Goal: Communication & Community: Share content

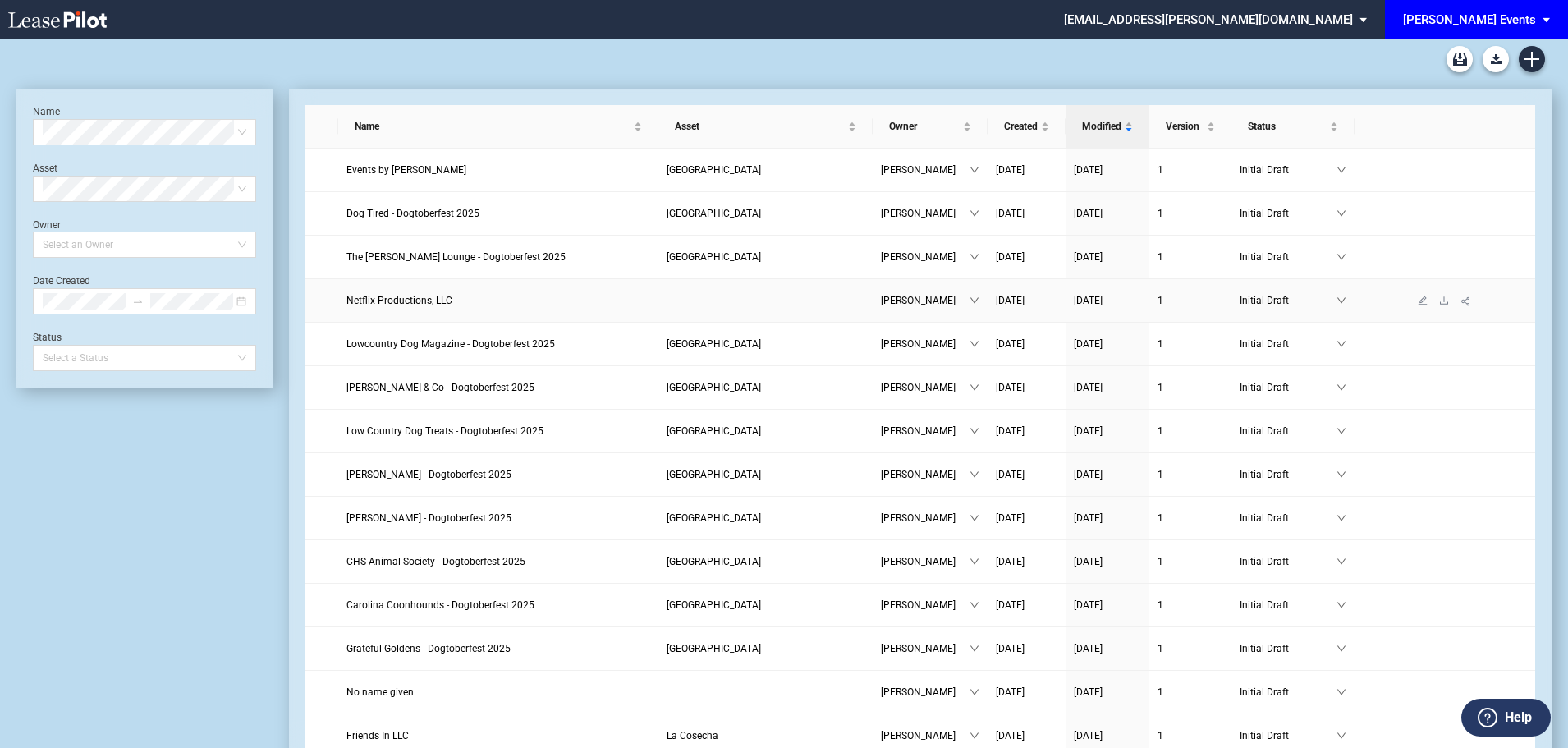
click at [410, 299] on span "Netflix Productions, LLC" at bounding box center [399, 300] width 106 height 11
click at [389, 305] on span "Netflix Productions, LLC" at bounding box center [399, 300] width 106 height 11
click at [1422, 303] on icon "edit" at bounding box center [1423, 300] width 9 height 9
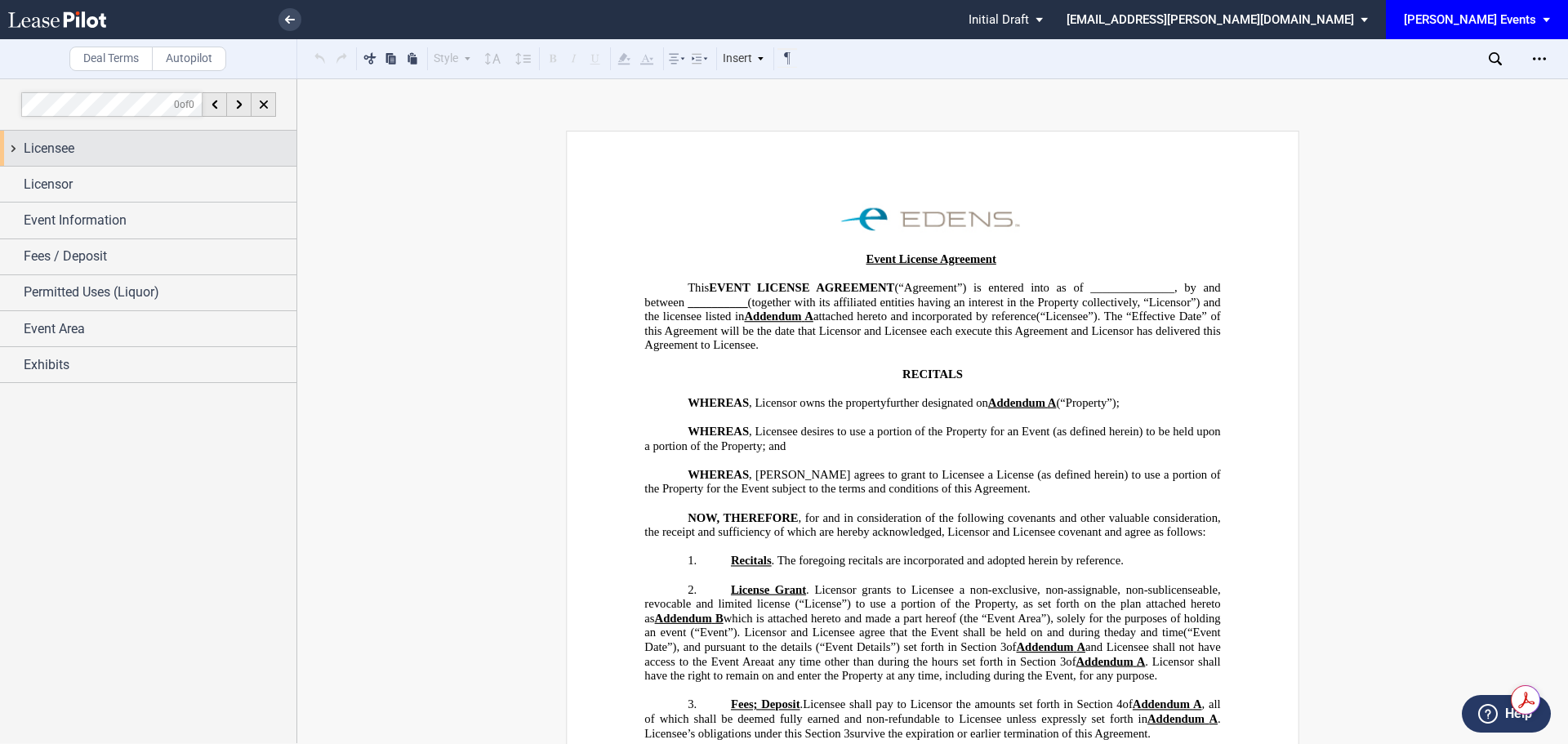
click at [36, 134] on div "Licensee" at bounding box center [148, 149] width 296 height 35
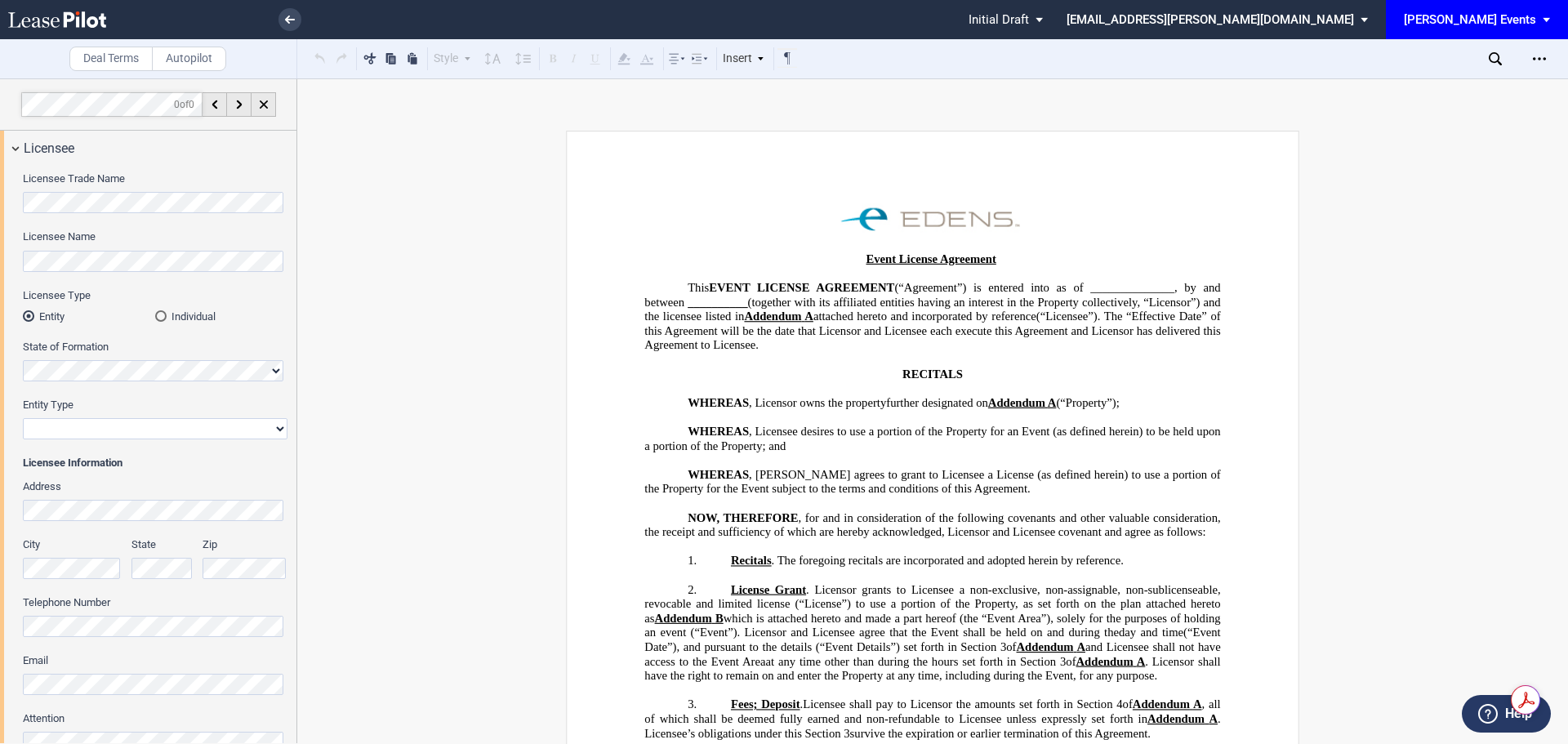
click at [20, 202] on div "Licensee Trade Name Licensee Name Licensee Type Entity Individual State of Form…" at bounding box center [148, 472] width 296 height 613
drag, startPoint x: 22, startPoint y: 202, endPoint x: 280, endPoint y: 170, distance: 260.0
click at [280, 170] on div "Licensee Trade Name Licensee Name Licensee Type Entity Individual State of Form…" at bounding box center [148, 472] width 296 height 613
click at [2, 202] on div "Licensee Trade Name Licensee Name Licensee Type Entity Individual State of Form…" at bounding box center [148, 472] width 296 height 613
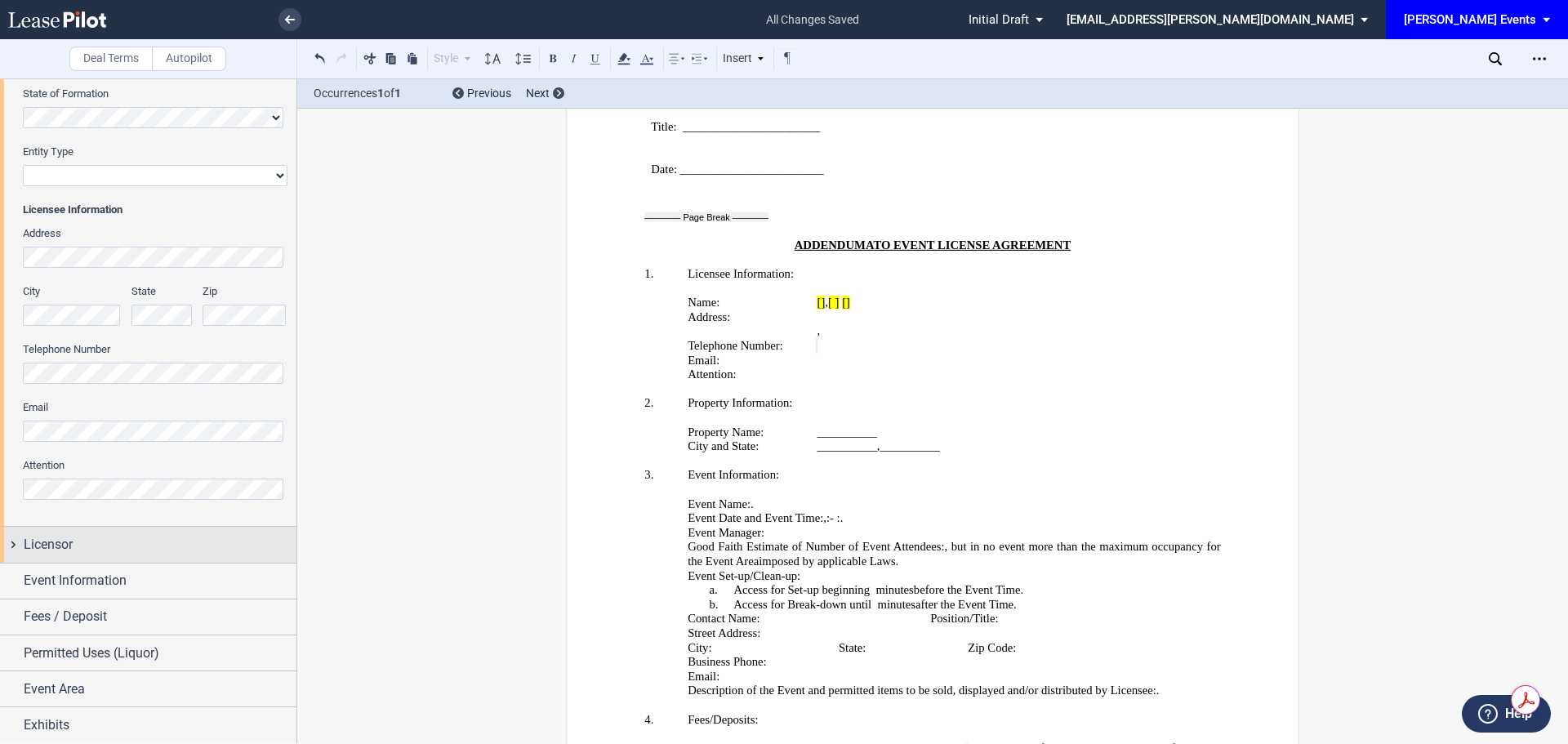
scroll to position [254, 0]
click at [109, 541] on div "Licensor" at bounding box center [159, 543] width 272 height 20
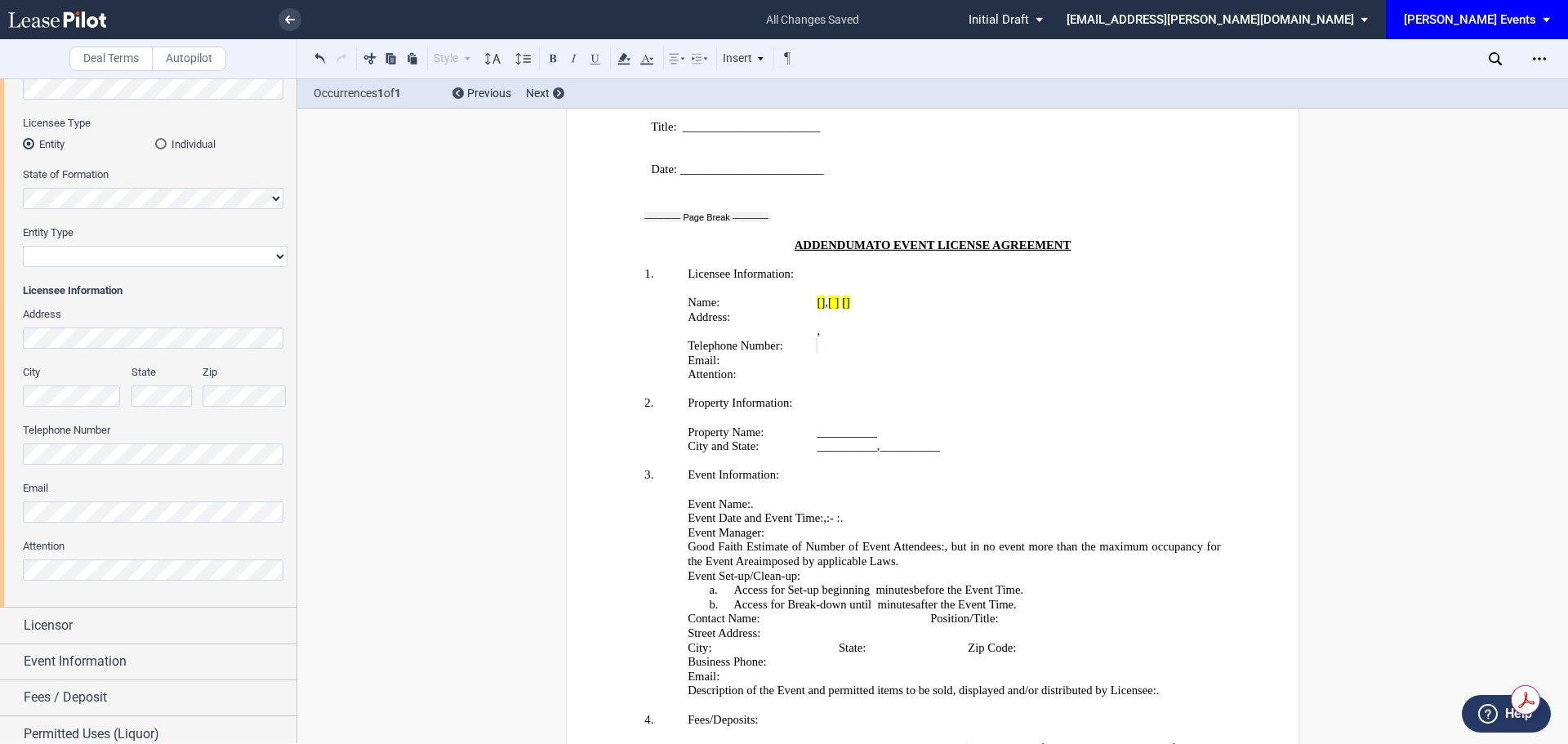
click at [192, 266] on select "Corporation Limited Liability Company General Partnership Limited Partnership N…" at bounding box center [155, 255] width 265 height 21
select select "limited liability company"
click at [23, 245] on select "Corporation Limited Liability Company General Partnership Limited Partnership N…" at bounding box center [155, 255] width 265 height 21
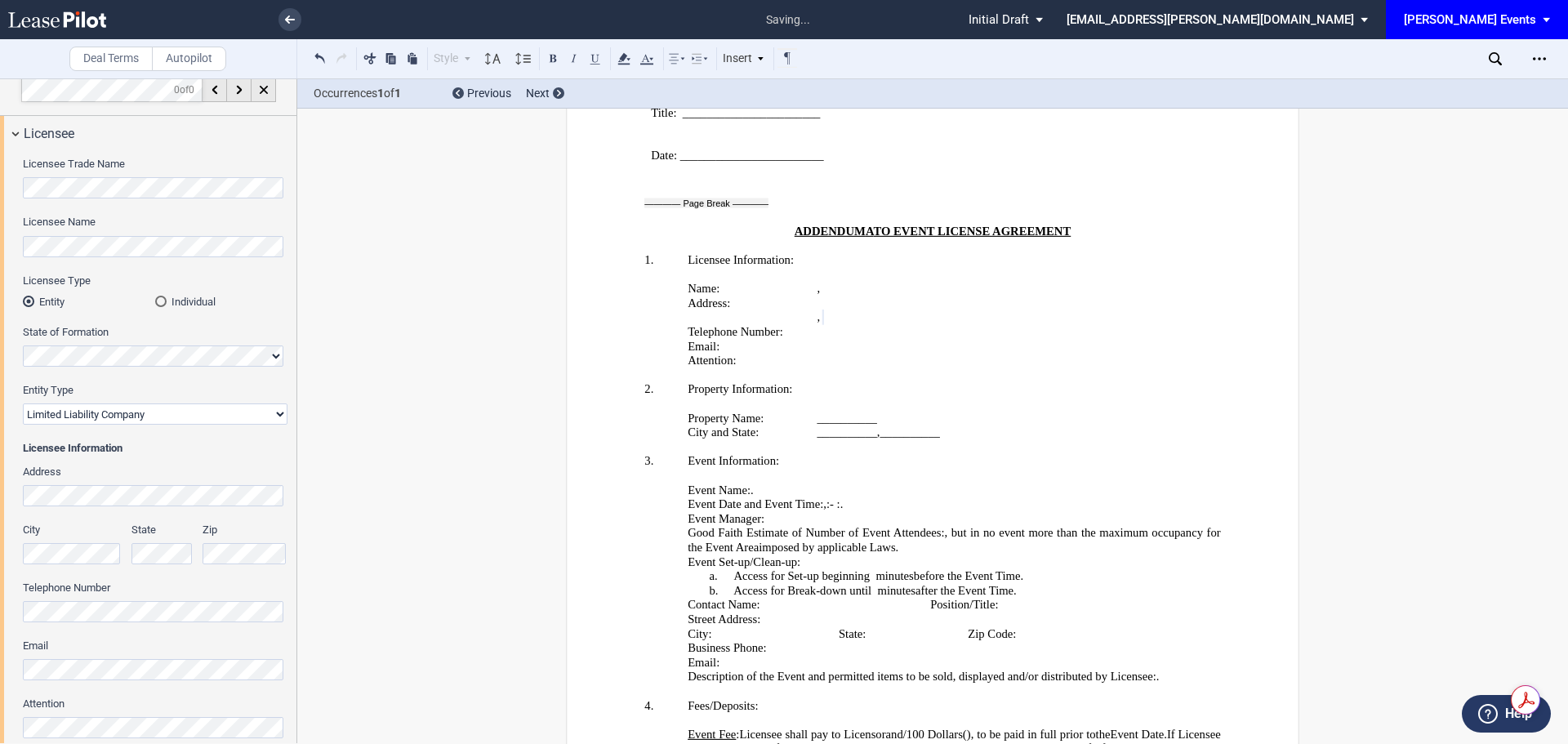
scroll to position [0, 0]
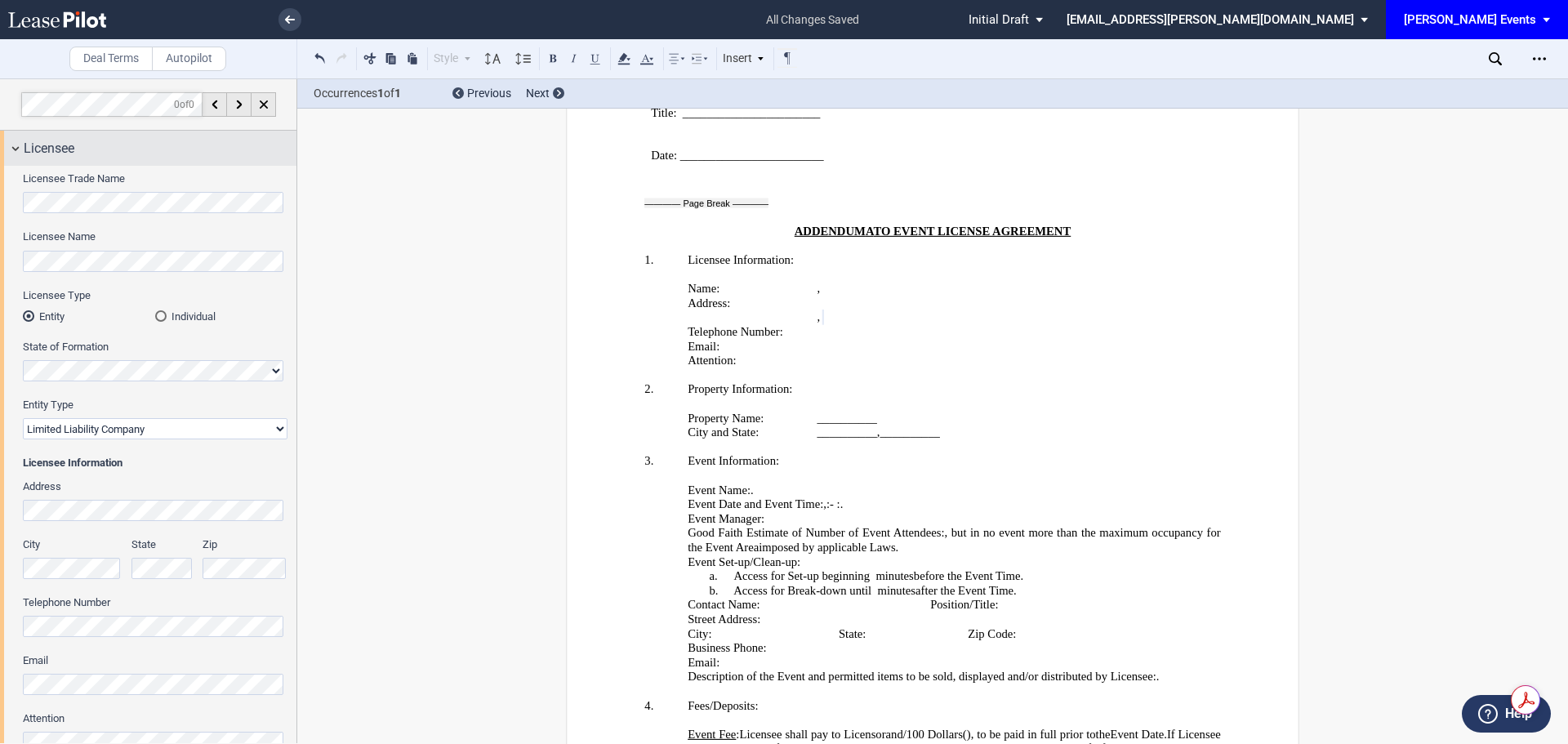
click at [6, 144] on div "Licensee" at bounding box center [148, 149] width 296 height 35
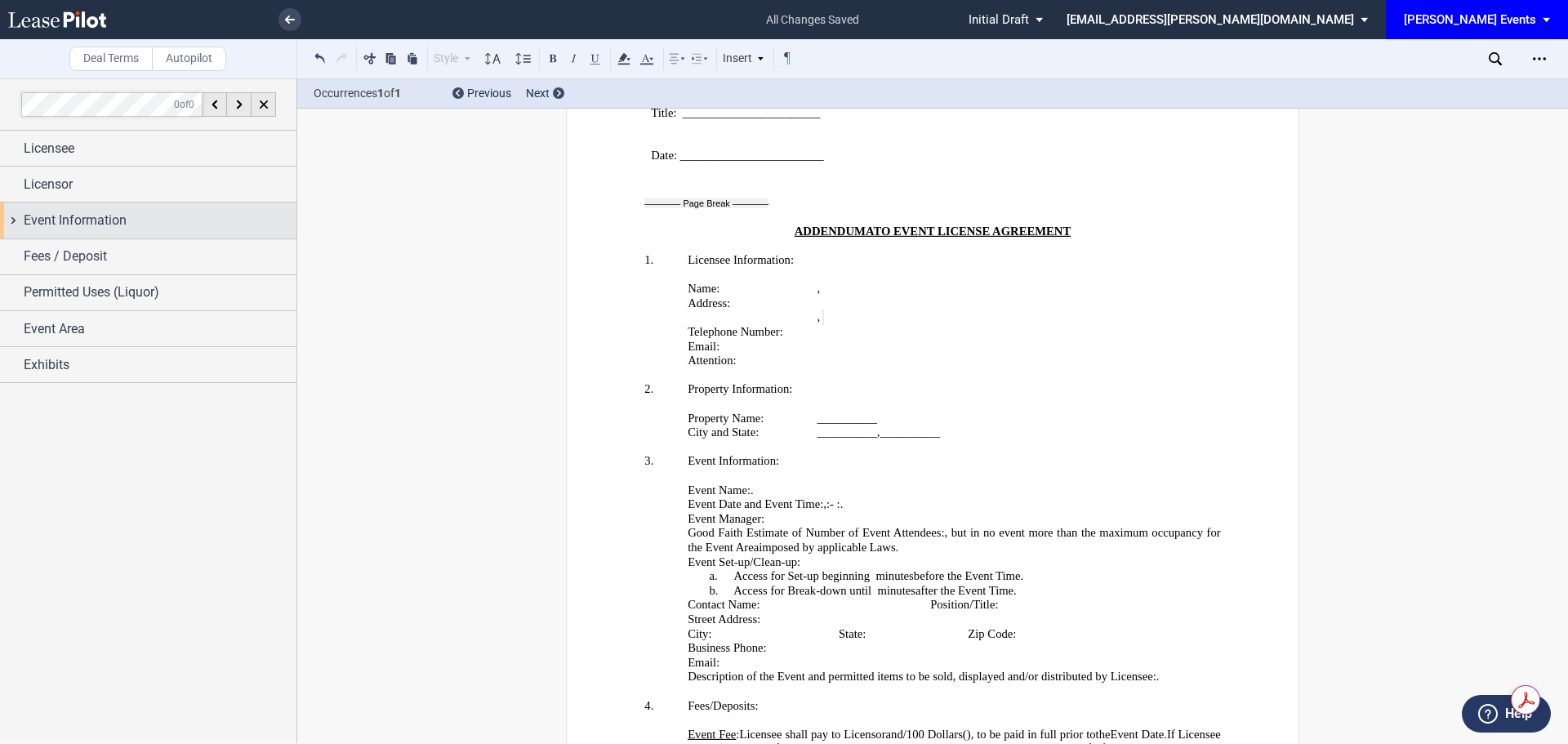
click at [154, 223] on div "Event Information" at bounding box center [159, 220] width 272 height 20
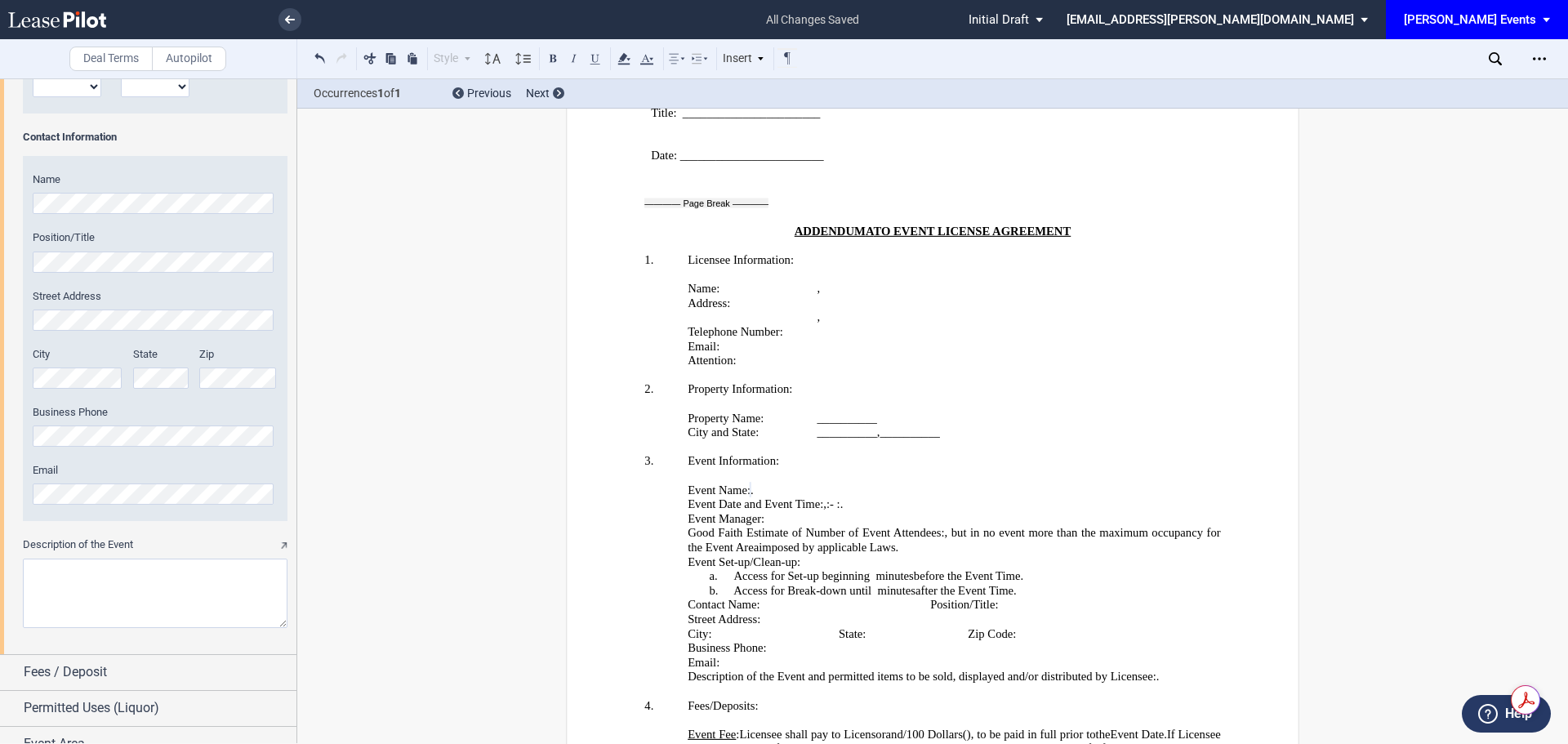
scroll to position [857, 0]
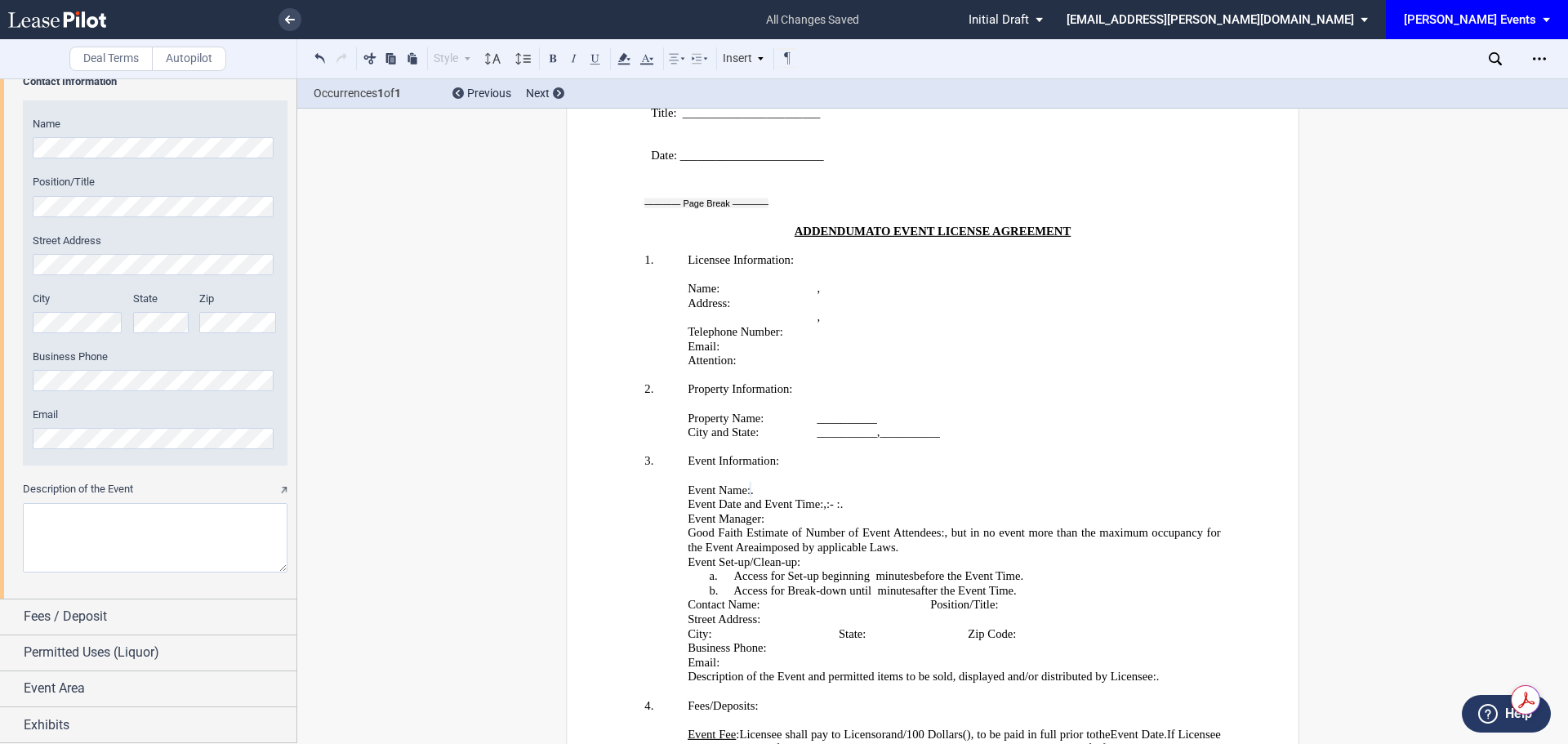
click at [28, 520] on textarea "Description of the Event" at bounding box center [155, 537] width 265 height 70
paste textarea "Movie"
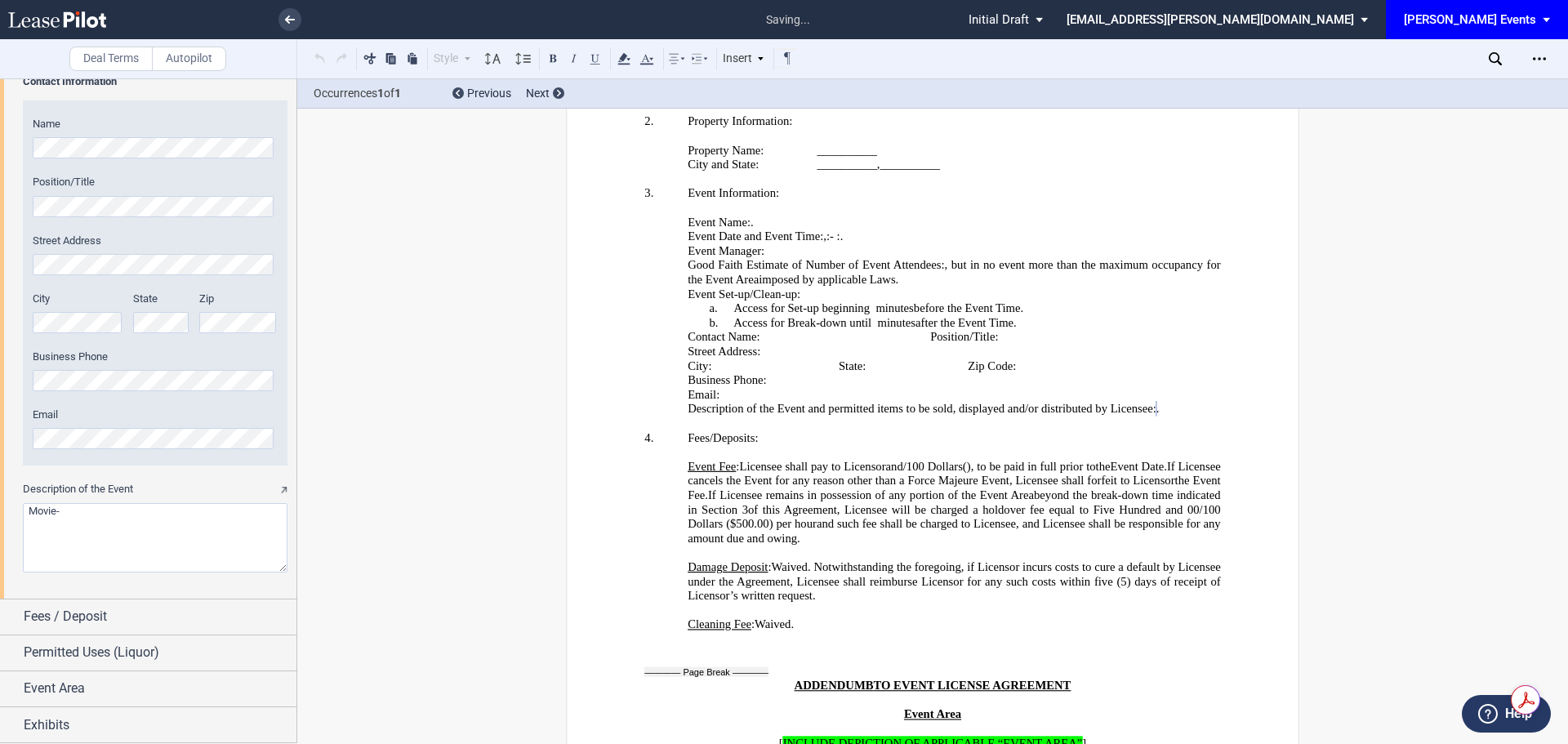
scroll to position [3164, 0]
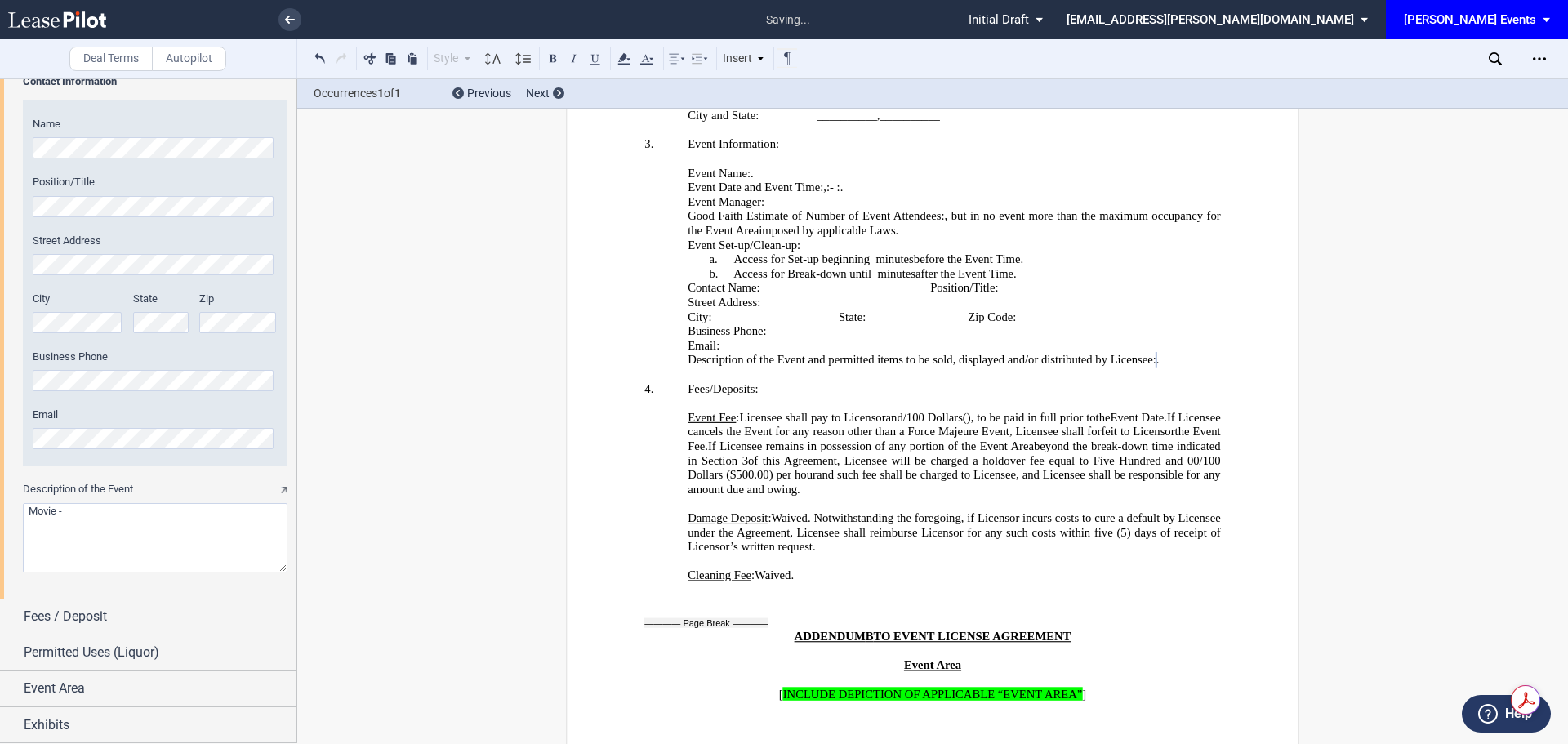
click at [94, 505] on textarea "Description of the Event" at bounding box center [155, 537] width 265 height 70
paste textarea "We will be placing a generator for our movie in the back corner of the Whole Fo…"
type textarea "Movie - We will be placing a generator for our movie in the back corner of the …"
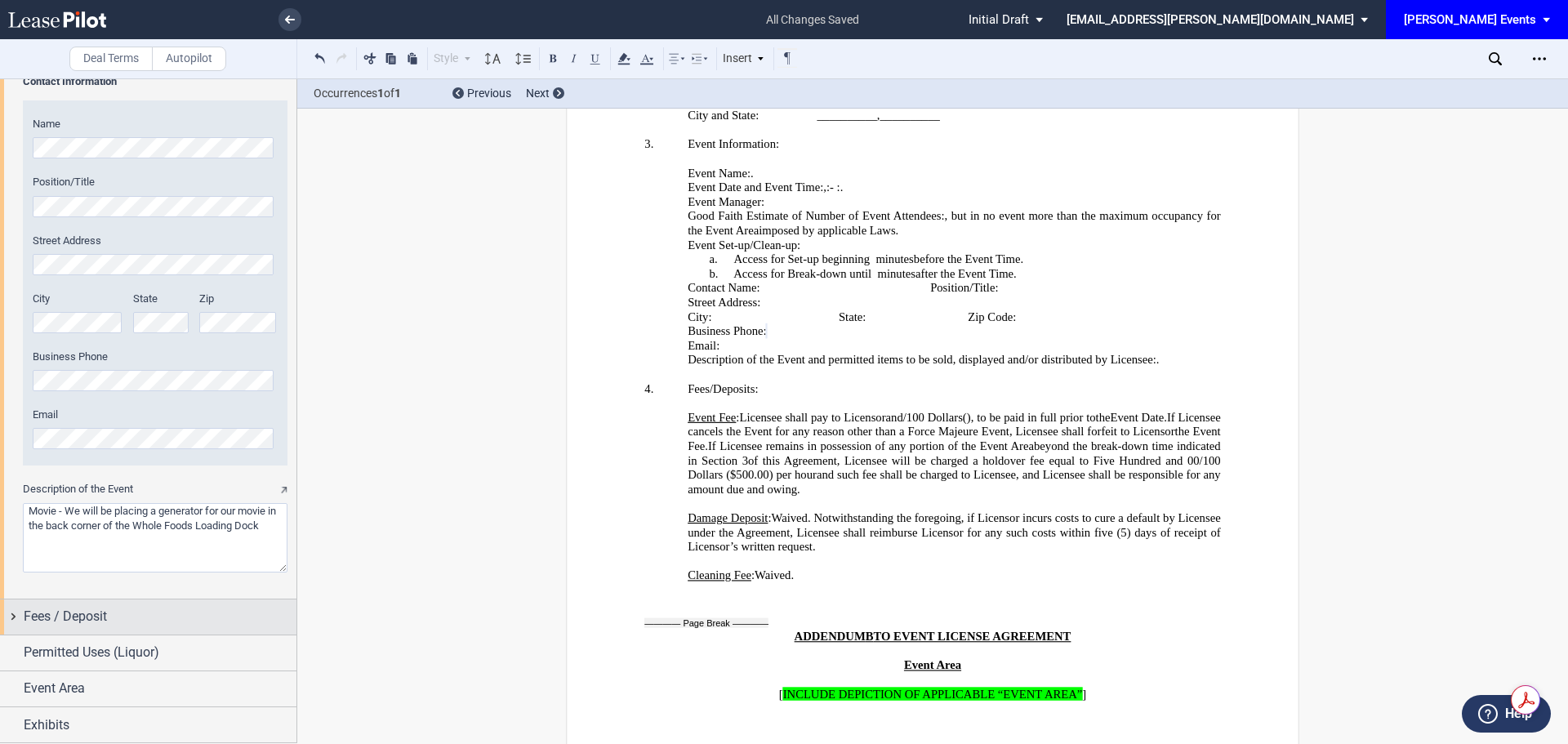
click at [85, 620] on span "Fees / Deposit" at bounding box center [65, 616] width 84 height 20
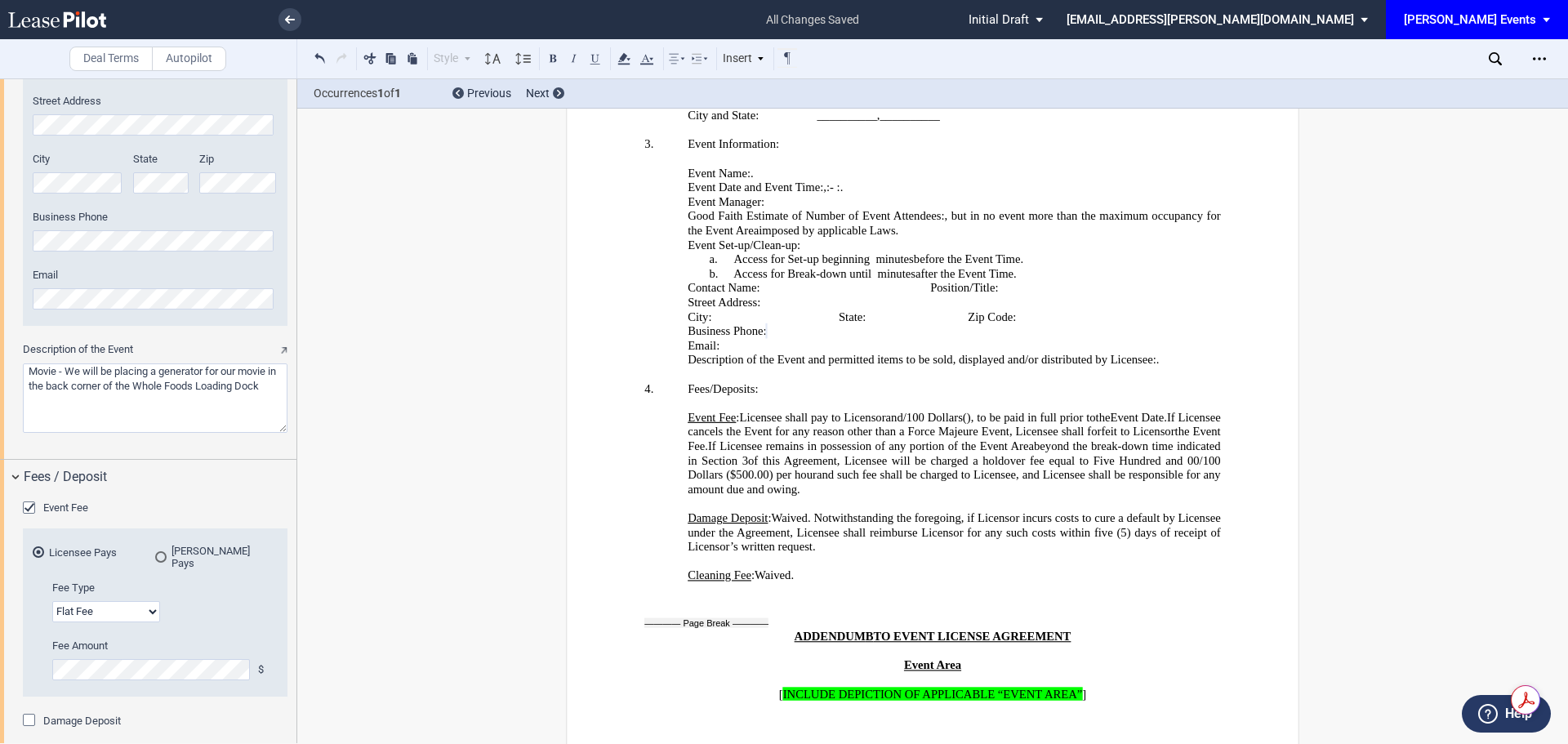
scroll to position [1020, 0]
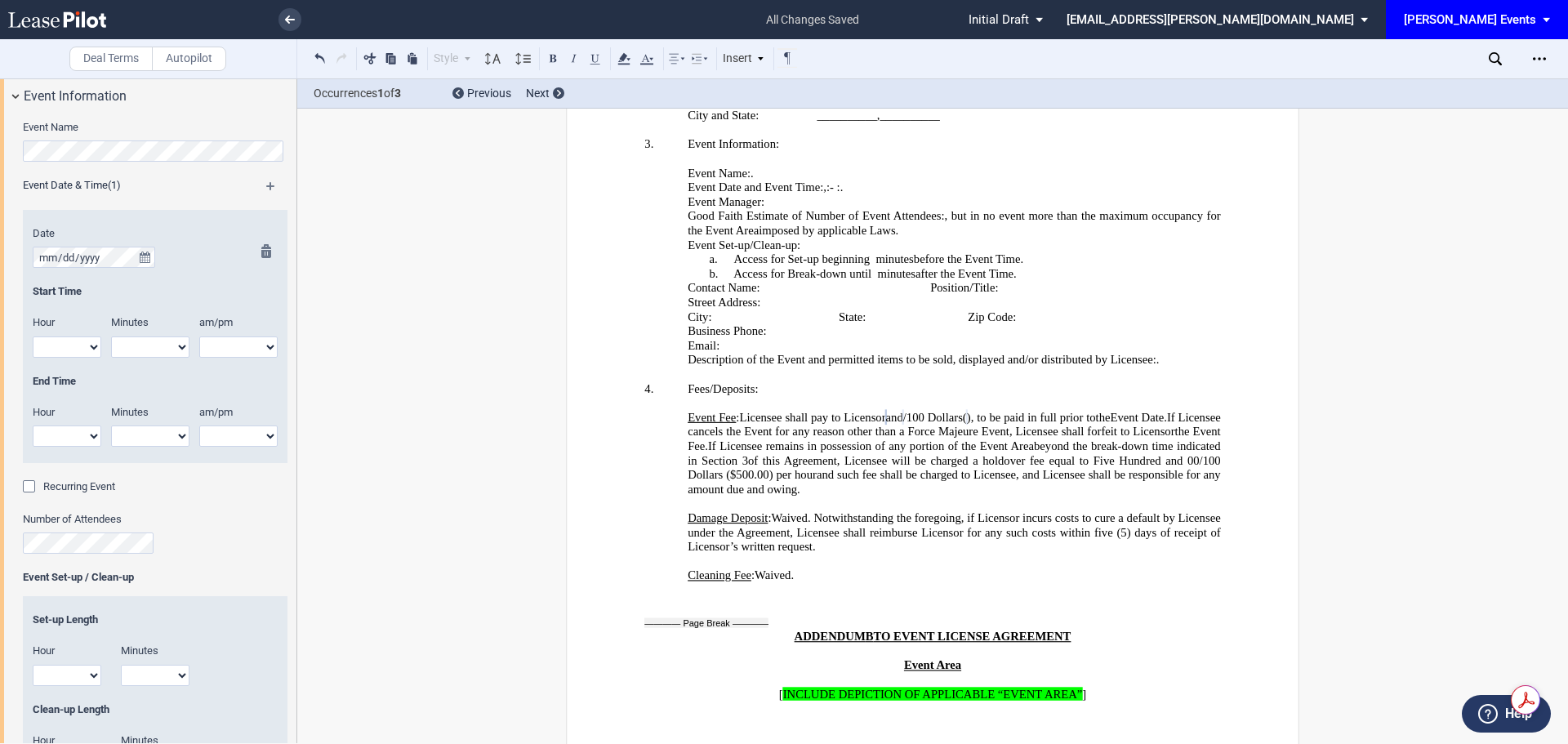
scroll to position [123, 0]
click at [143, 255] on icon "true" at bounding box center [144, 258] width 10 height 11
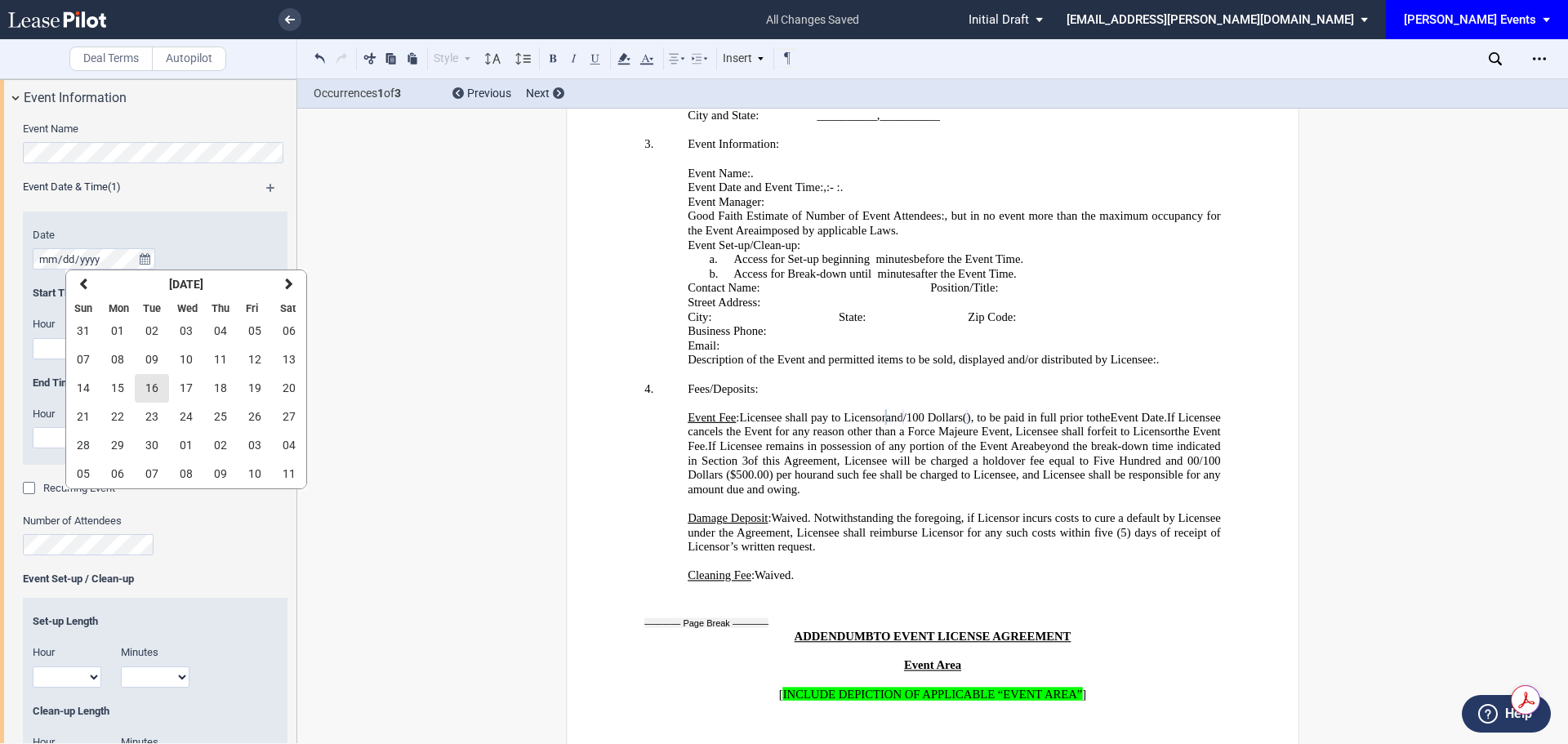
click at [149, 388] on span "16" at bounding box center [152, 387] width 13 height 13
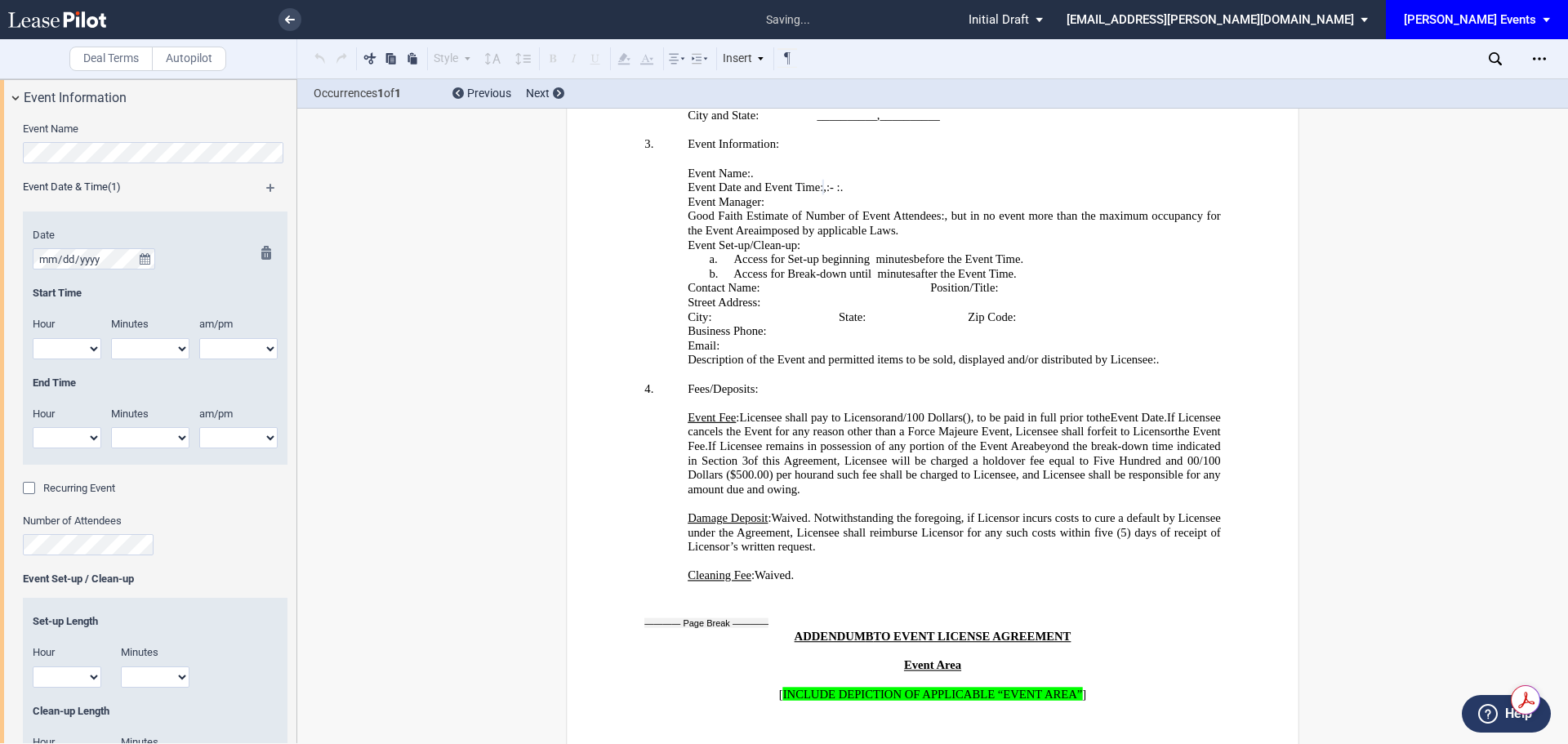
click at [86, 349] on select "1 2 3 4 5 6 7 8 9 10 11 12" at bounding box center [67, 348] width 69 height 21
select select "5"
click at [33, 338] on select "1 2 3 4 5 6 7 8 9 10 11 12" at bounding box center [67, 348] width 69 height 21
click at [169, 343] on select "00 05 10 15 20 25 30 35 40 45 50 55" at bounding box center [151, 348] width 78 height 21
select select "00"
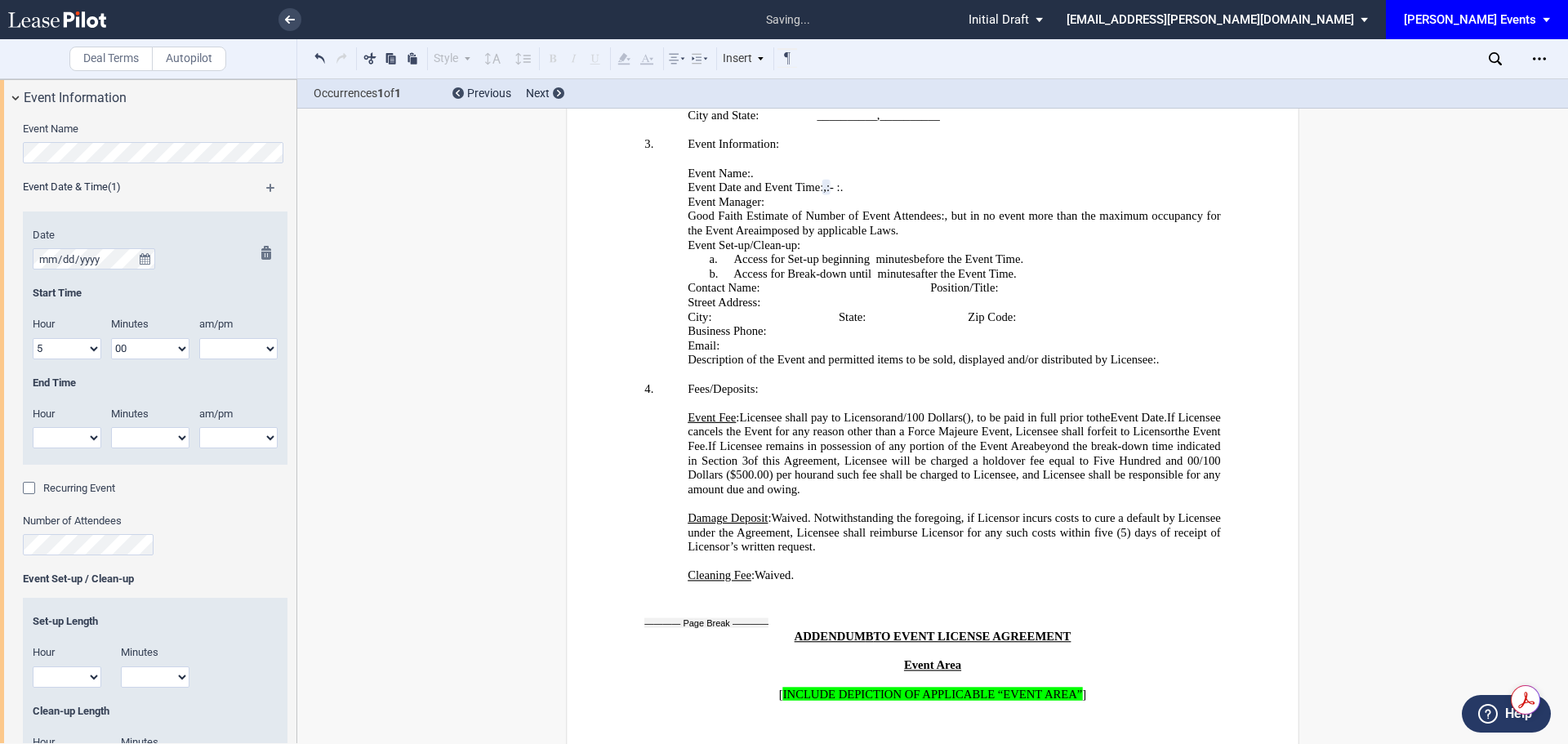
click at [112, 338] on select "00 05 10 15 20 25 30 35 40 45 50 55" at bounding box center [151, 348] width 78 height 21
click at [259, 347] on div at bounding box center [262, 354] width 20 height 218
click at [252, 352] on div at bounding box center [262, 354] width 20 height 218
click at [260, 353] on div at bounding box center [262, 354] width 20 height 218
click at [78, 436] on select "1 2 3 4 5 6 7 8 9 10 11 12" at bounding box center [67, 437] width 69 height 21
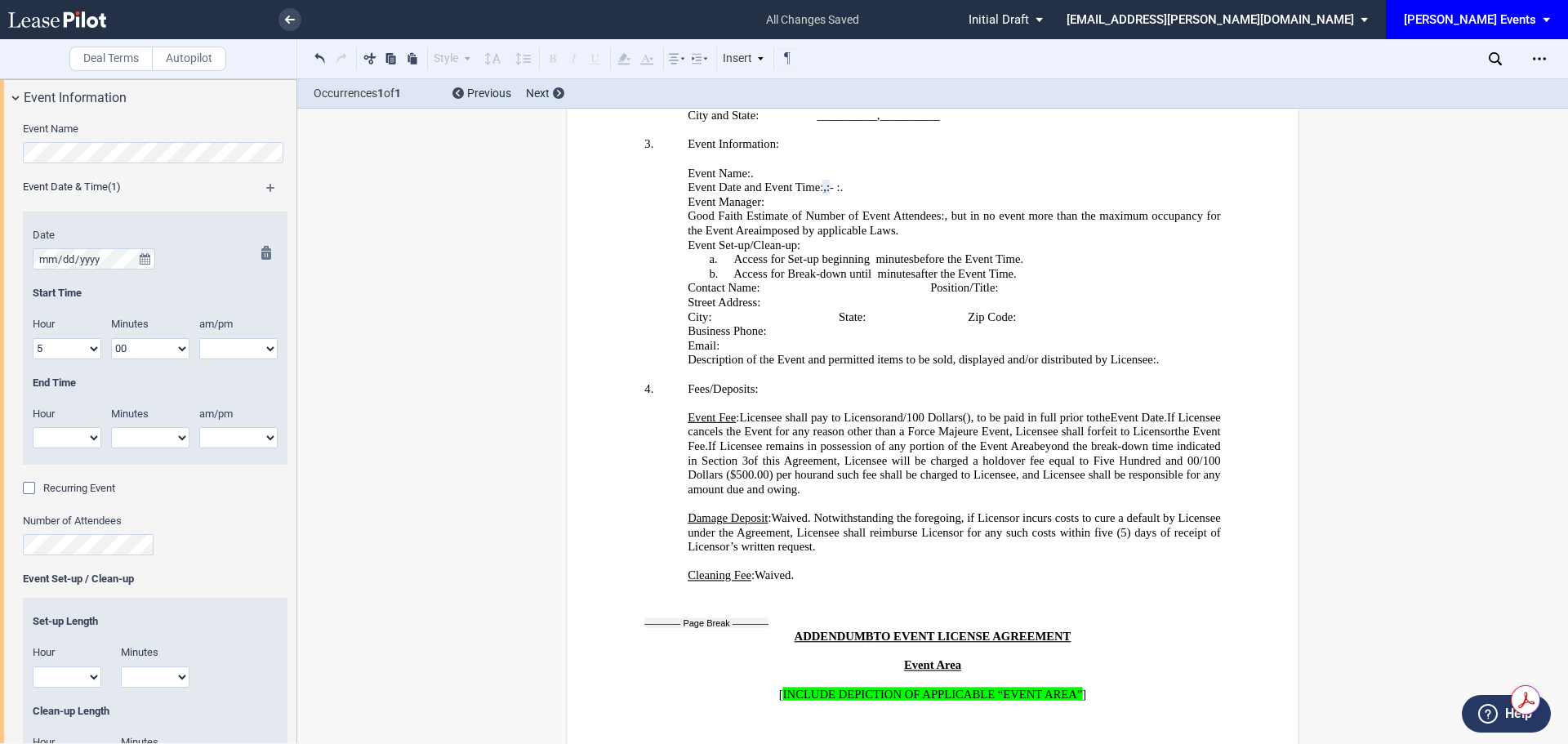
select select "11"
click at [33, 427] on select "1 2 3 4 5 6 7 8 9 10 11 12" at bounding box center [67, 437] width 69 height 21
click at [157, 448] on select "00 05 10 15 20 25 30 35 40 45 50 55" at bounding box center [151, 437] width 78 height 21
select select "00"
click at [112, 427] on select "00 05 10 15 20 25 30 35 40 45 50 55" at bounding box center [151, 437] width 78 height 21
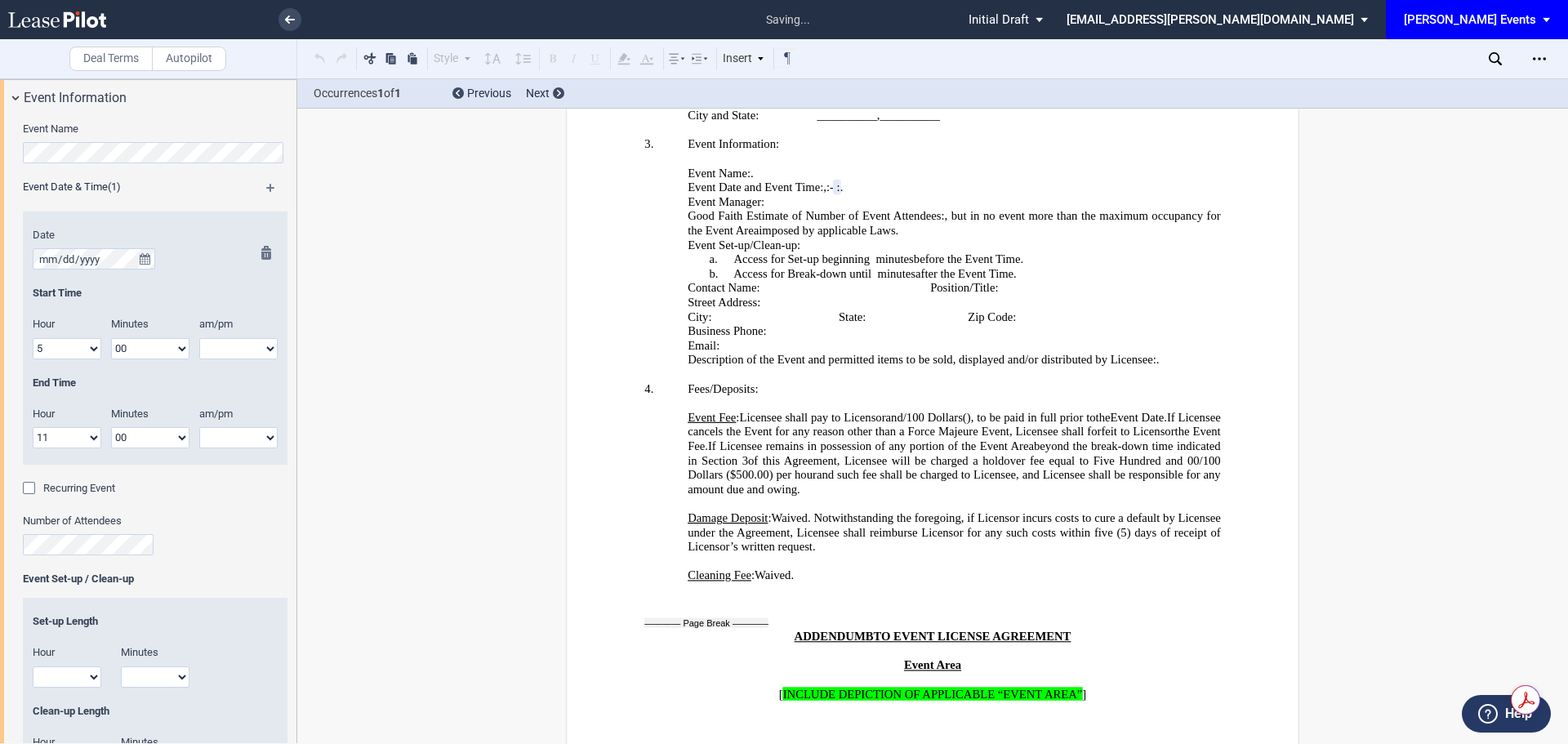
click at [245, 449] on div "am/pm am pm" at bounding box center [243, 436] width 88 height 58
click at [252, 442] on div at bounding box center [262, 354] width 20 height 218
click at [232, 359] on select "am pm" at bounding box center [238, 348] width 78 height 21
select select "am"
click at [199, 338] on select "am pm" at bounding box center [238, 348] width 78 height 21
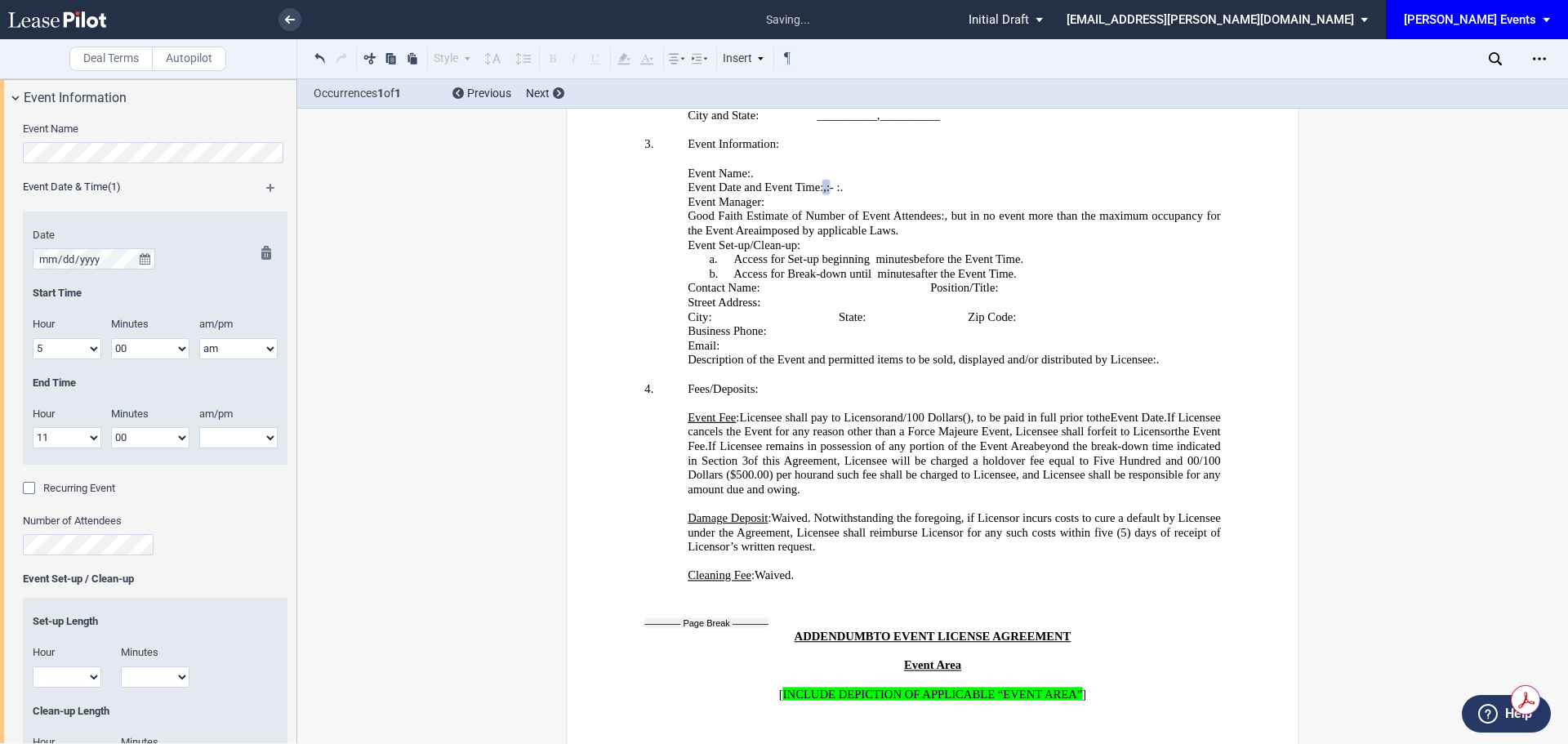
click at [235, 435] on select "am pm" at bounding box center [238, 437] width 78 height 21
select select "pm"
click at [199, 427] on select "am pm" at bounding box center [238, 437] width 78 height 21
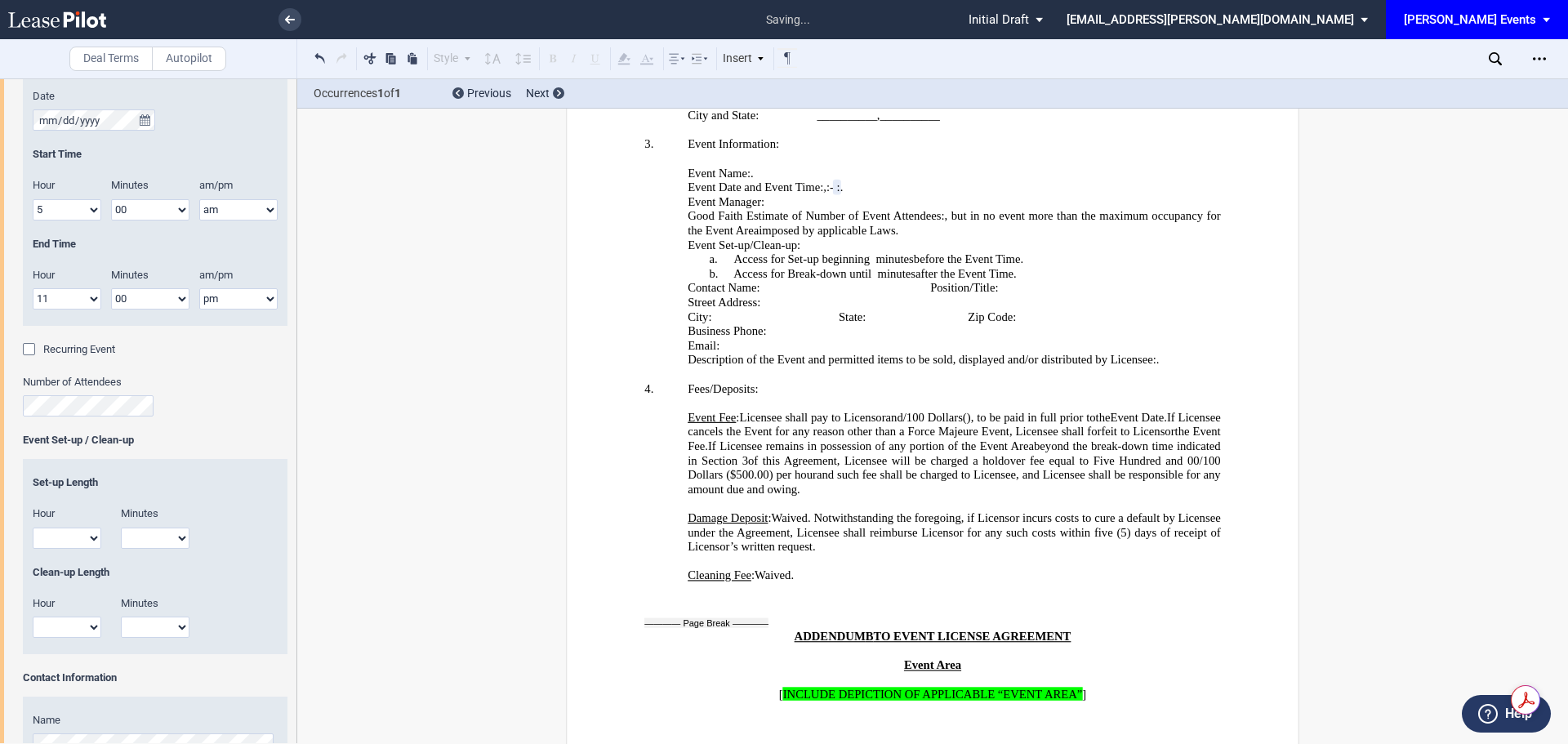
scroll to position [286, 0]
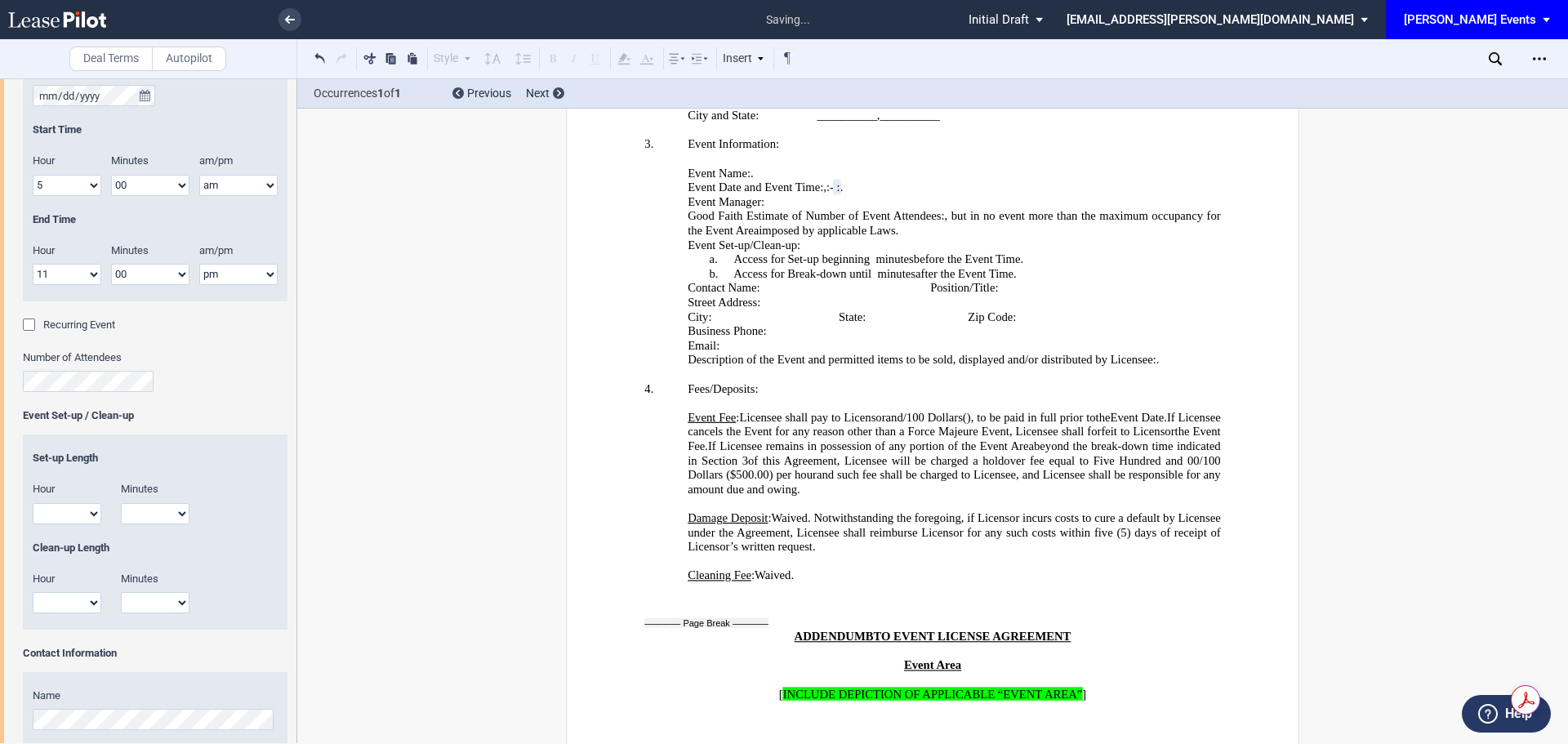
click at [59, 527] on div "Hour 1 2 3 4 5 6 7 8 9 10 11 12" at bounding box center [67, 510] width 88 height 58
click at [72, 516] on select "1 2 3 4 5 6 7 8 9 10 11 12" at bounding box center [67, 513] width 69 height 21
click at [33, 503] on select "1 2 3 4 5 6 7 8 9 10 11 12" at bounding box center [67, 513] width 69 height 21
click at [152, 508] on select "00 15 30 45" at bounding box center [155, 513] width 69 height 21
select select "30"
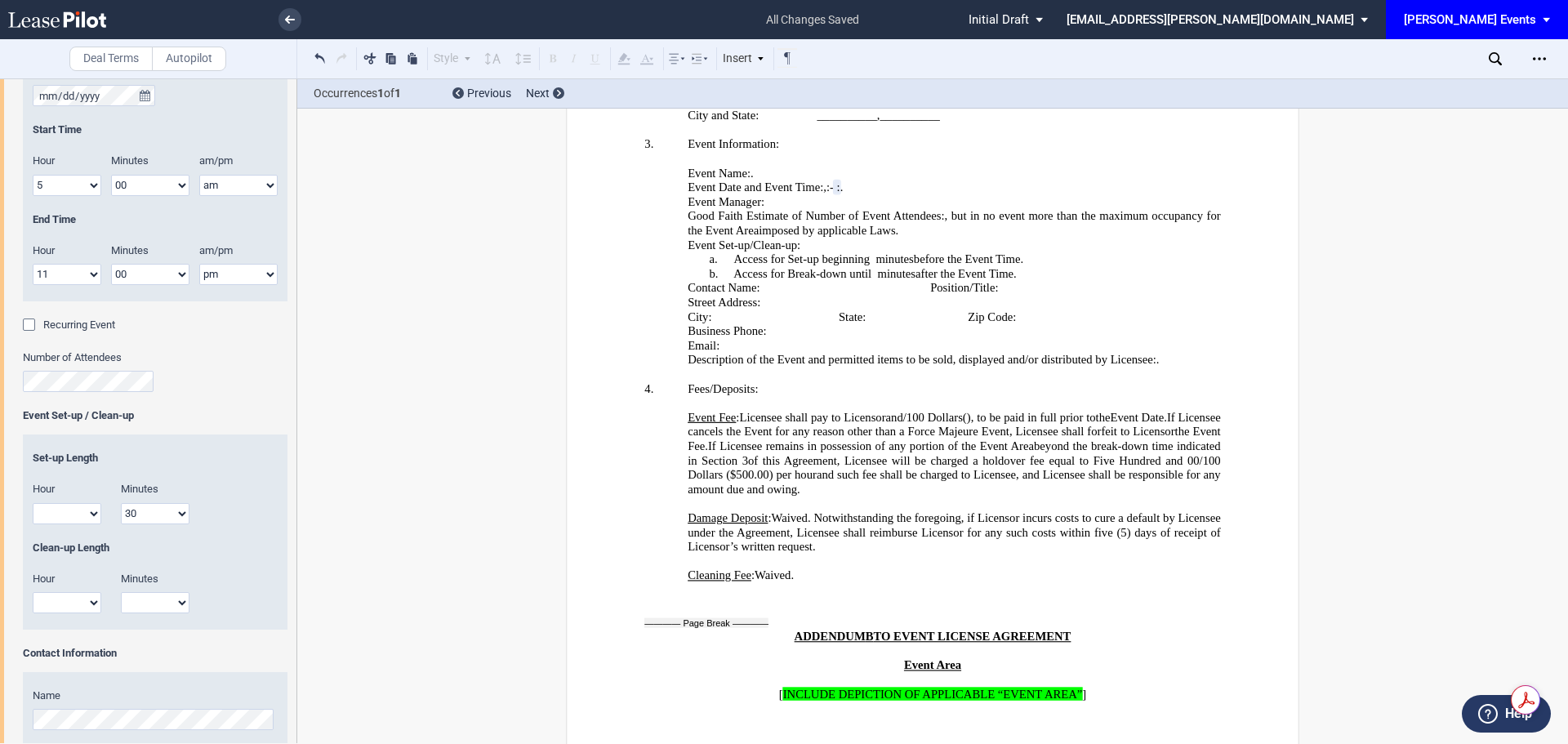
click at [121, 503] on select "00 15 30 45" at bounding box center [155, 513] width 69 height 21
click at [150, 607] on select "00 15 30 45" at bounding box center [155, 602] width 69 height 21
select select "30"
click at [121, 592] on select "00 15 30 45" at bounding box center [155, 602] width 69 height 21
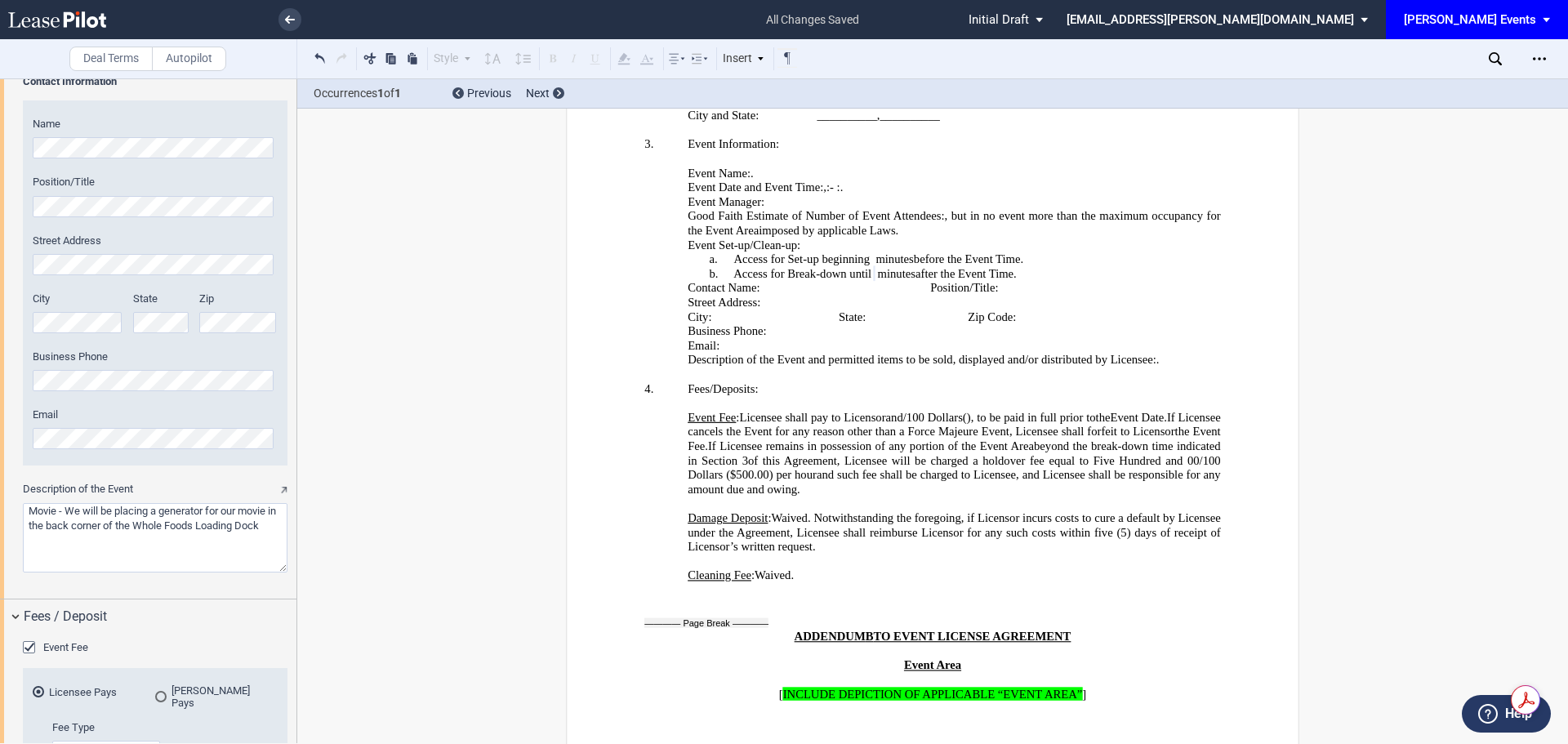
scroll to position [1141, 0]
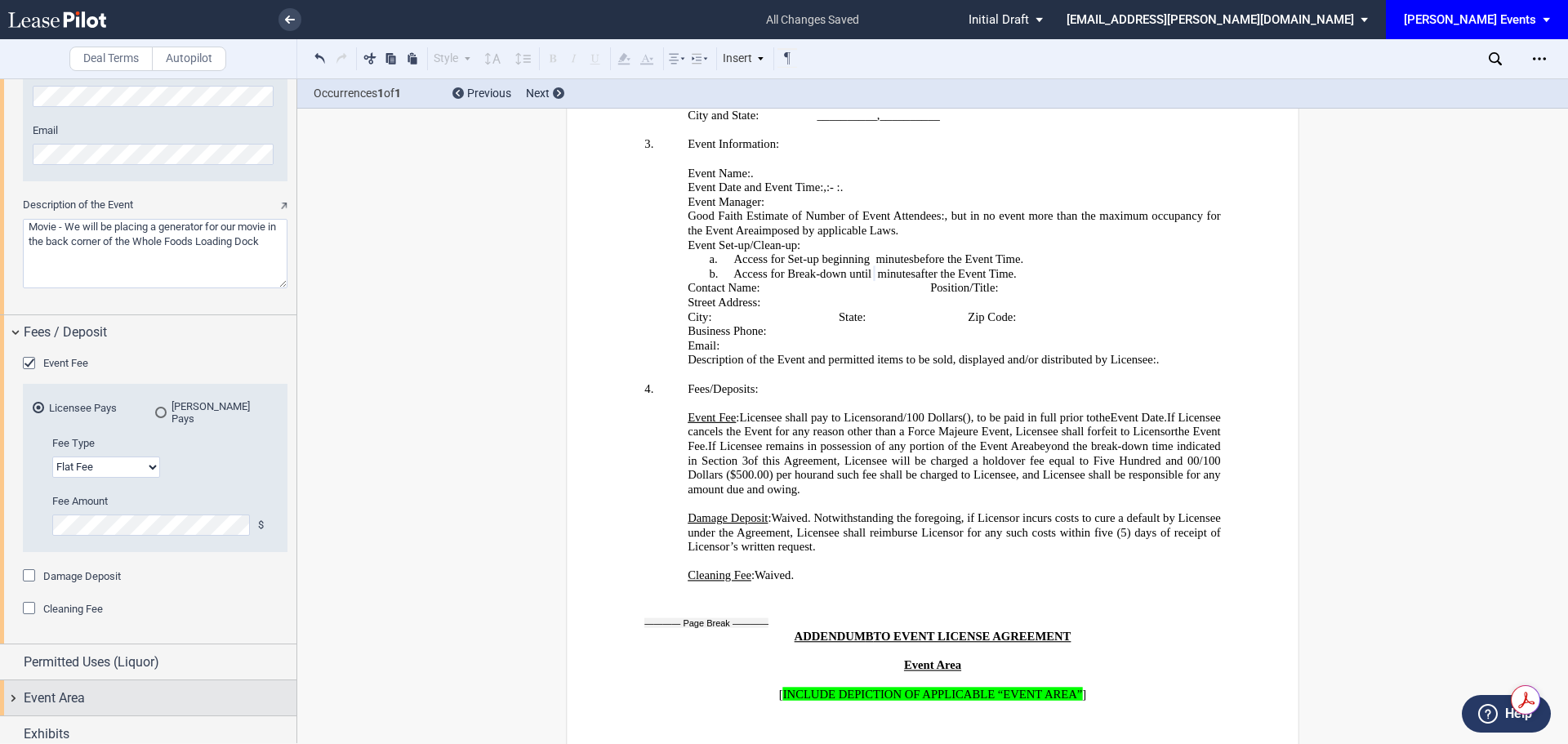
click at [57, 690] on span "Event Area" at bounding box center [54, 698] width 61 height 20
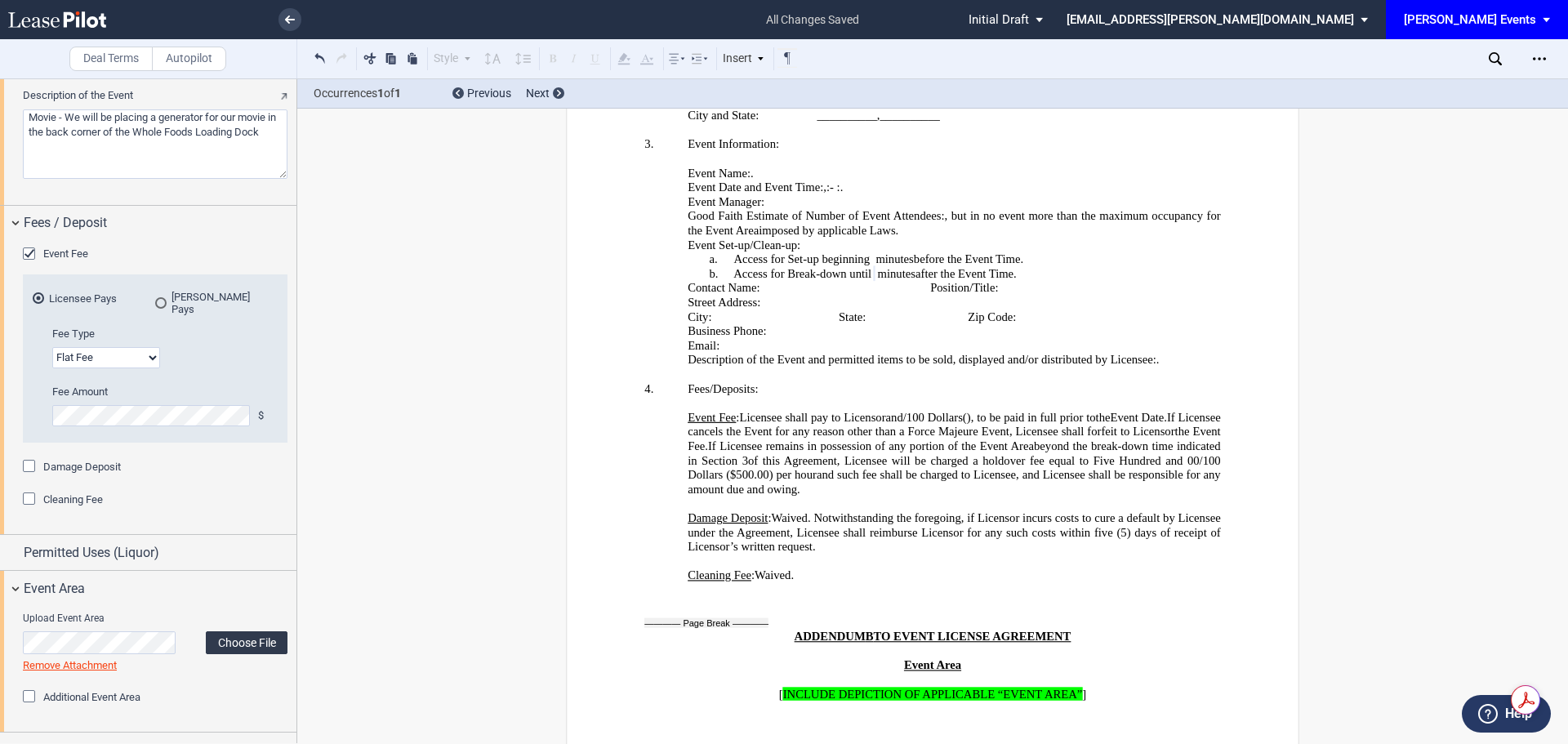
scroll to position [1267, 0]
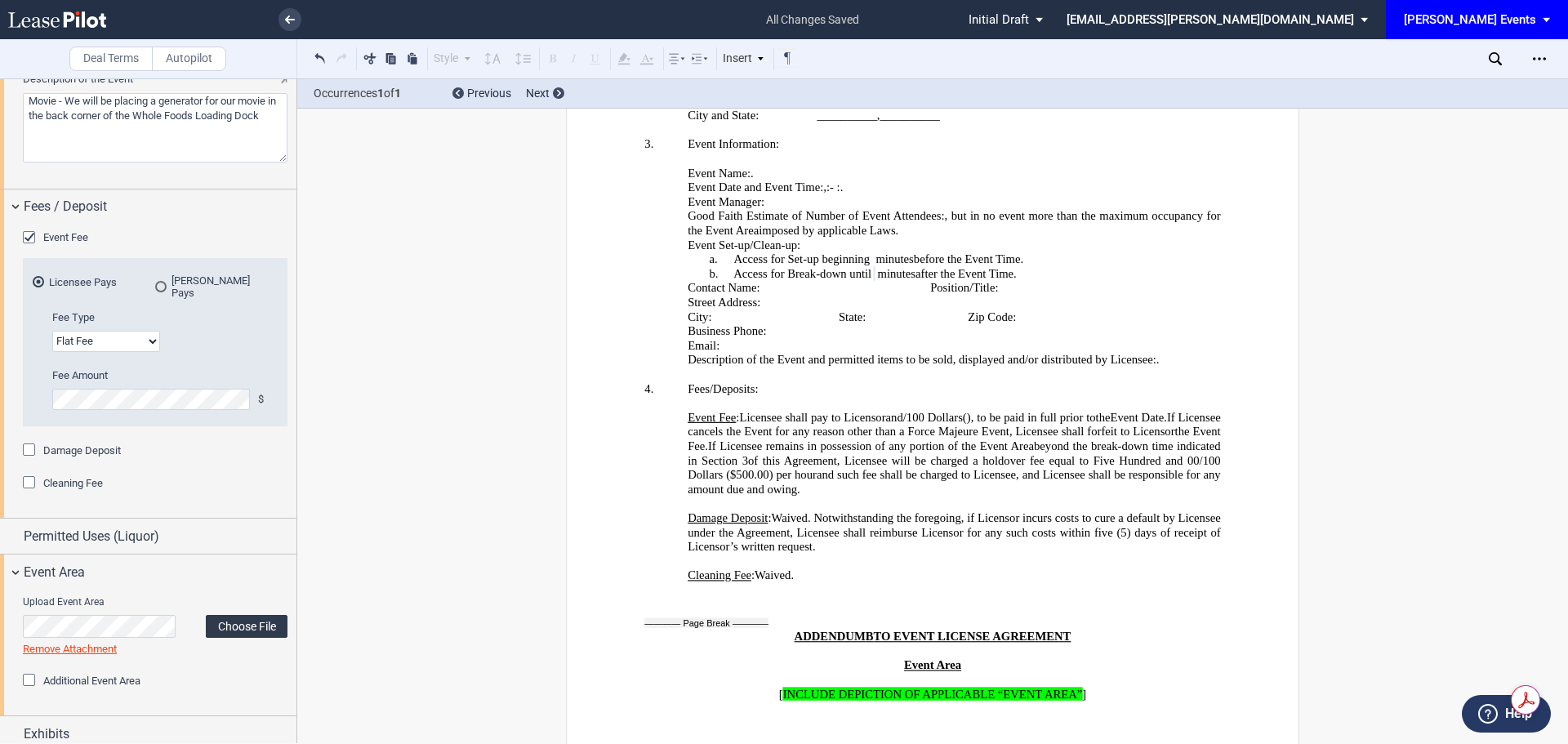
click at [239, 617] on label "Choose File" at bounding box center [246, 626] width 82 height 23
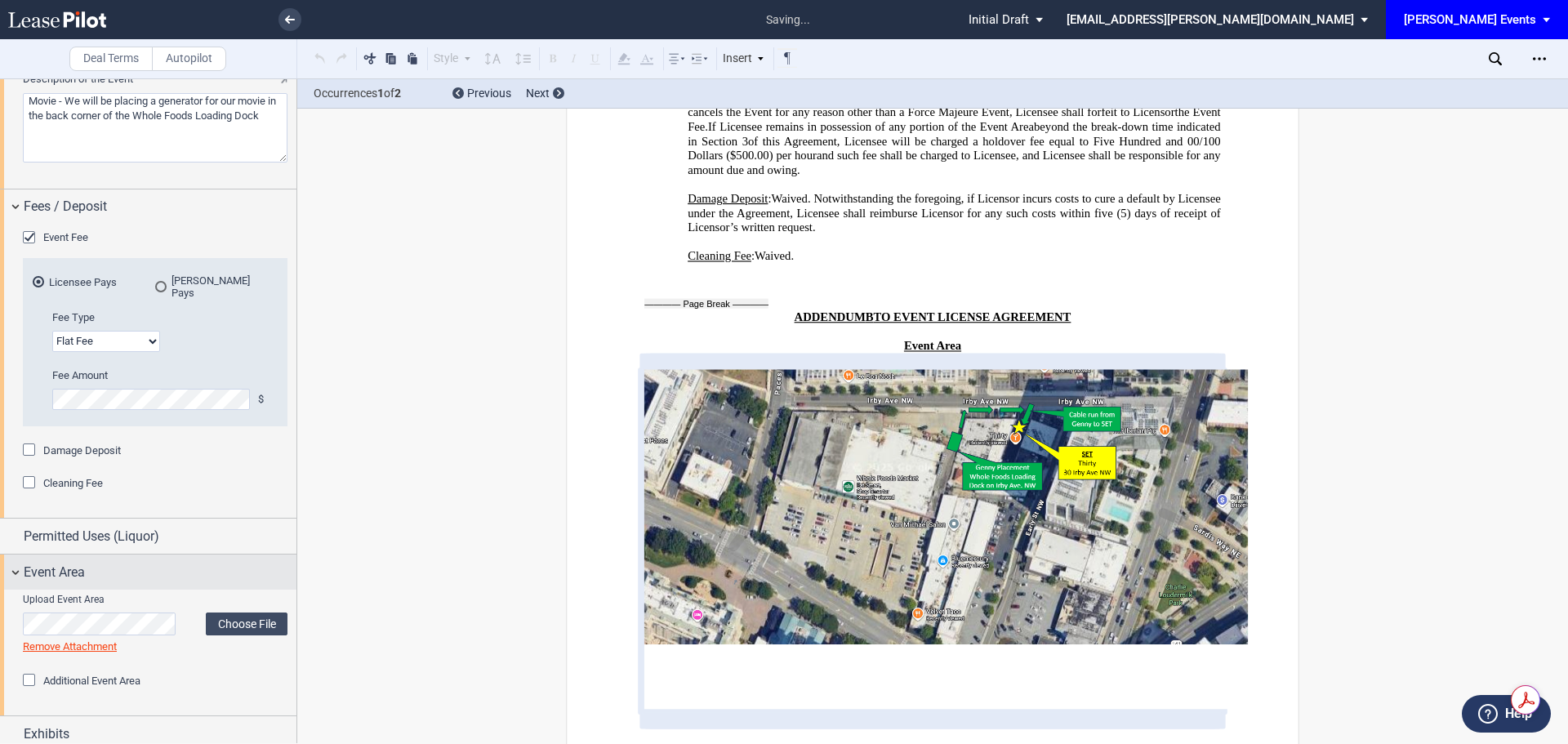
scroll to position [3555, 0]
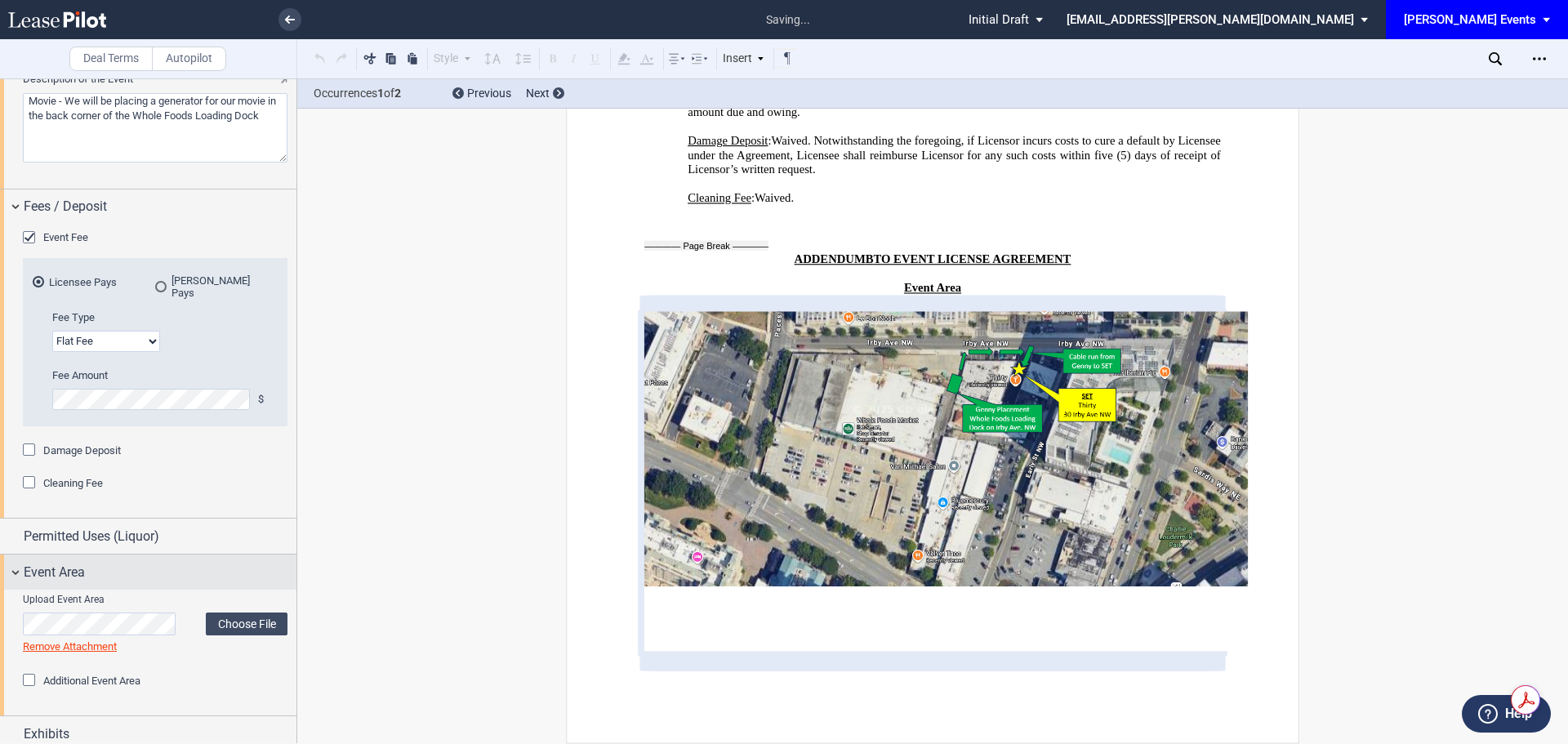
click at [26, 555] on div "Event Area" at bounding box center [148, 572] width 296 height 35
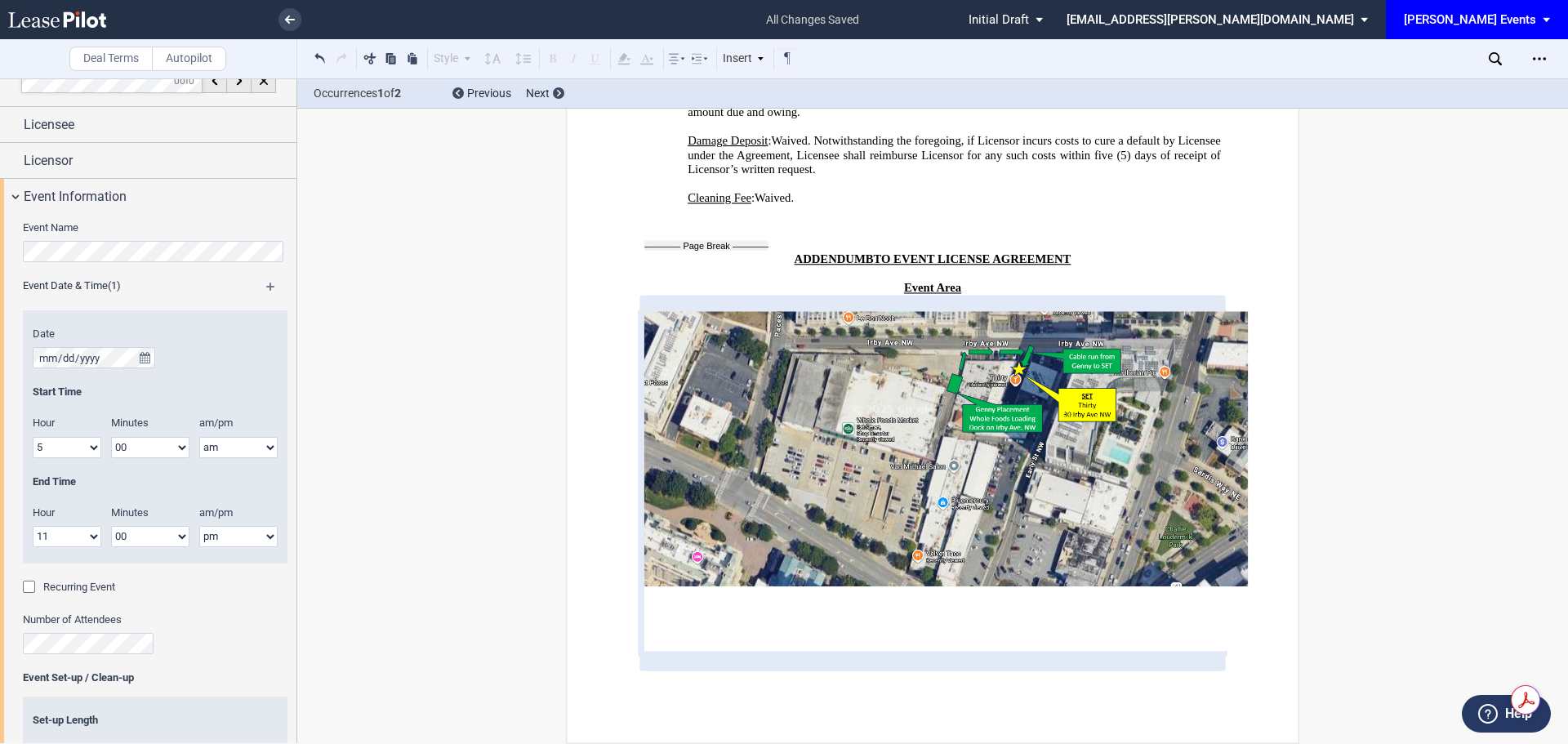
scroll to position [0, 0]
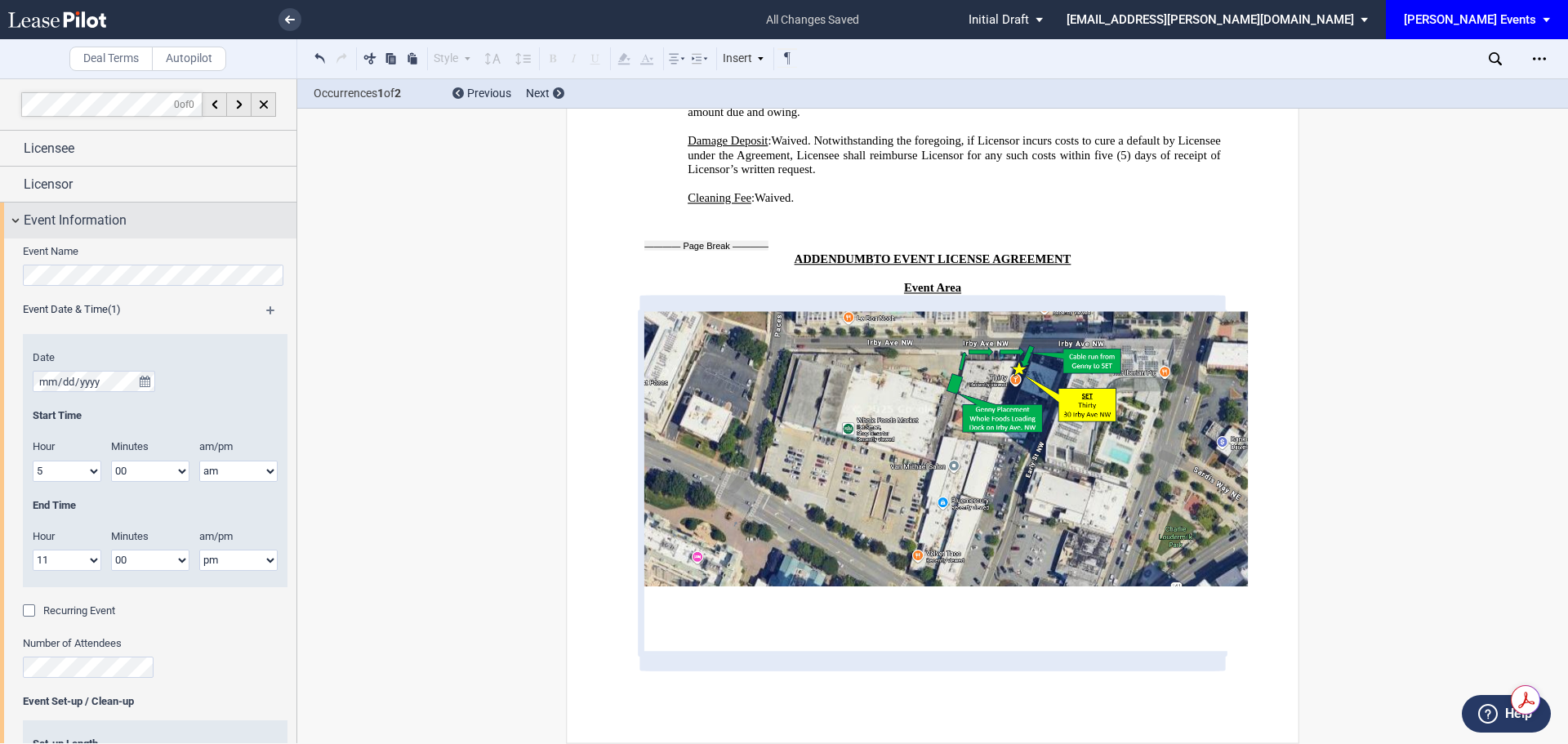
click at [17, 218] on div "Event Information" at bounding box center [148, 220] width 296 height 35
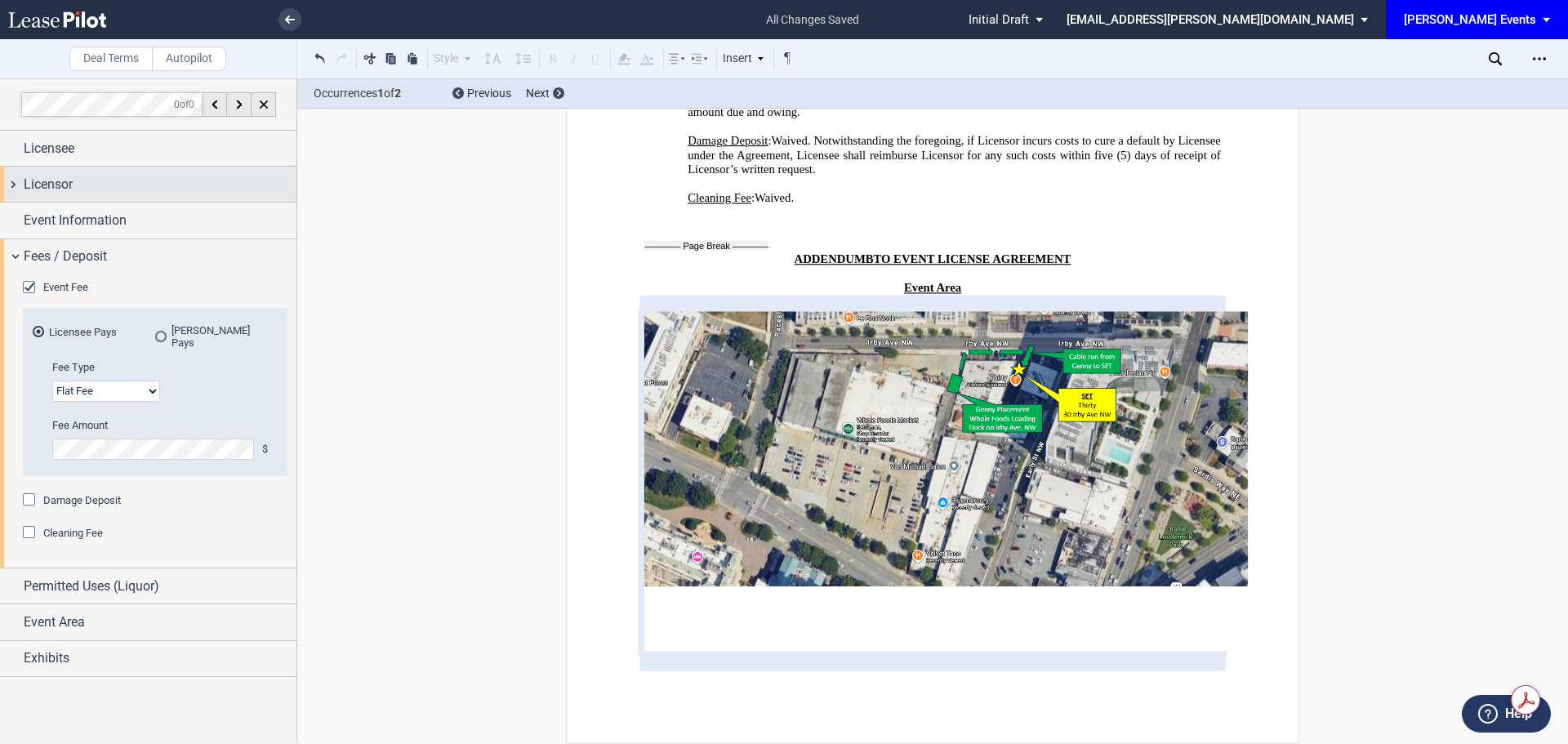
click at [54, 181] on span "Licensor" at bounding box center [47, 184] width 49 height 20
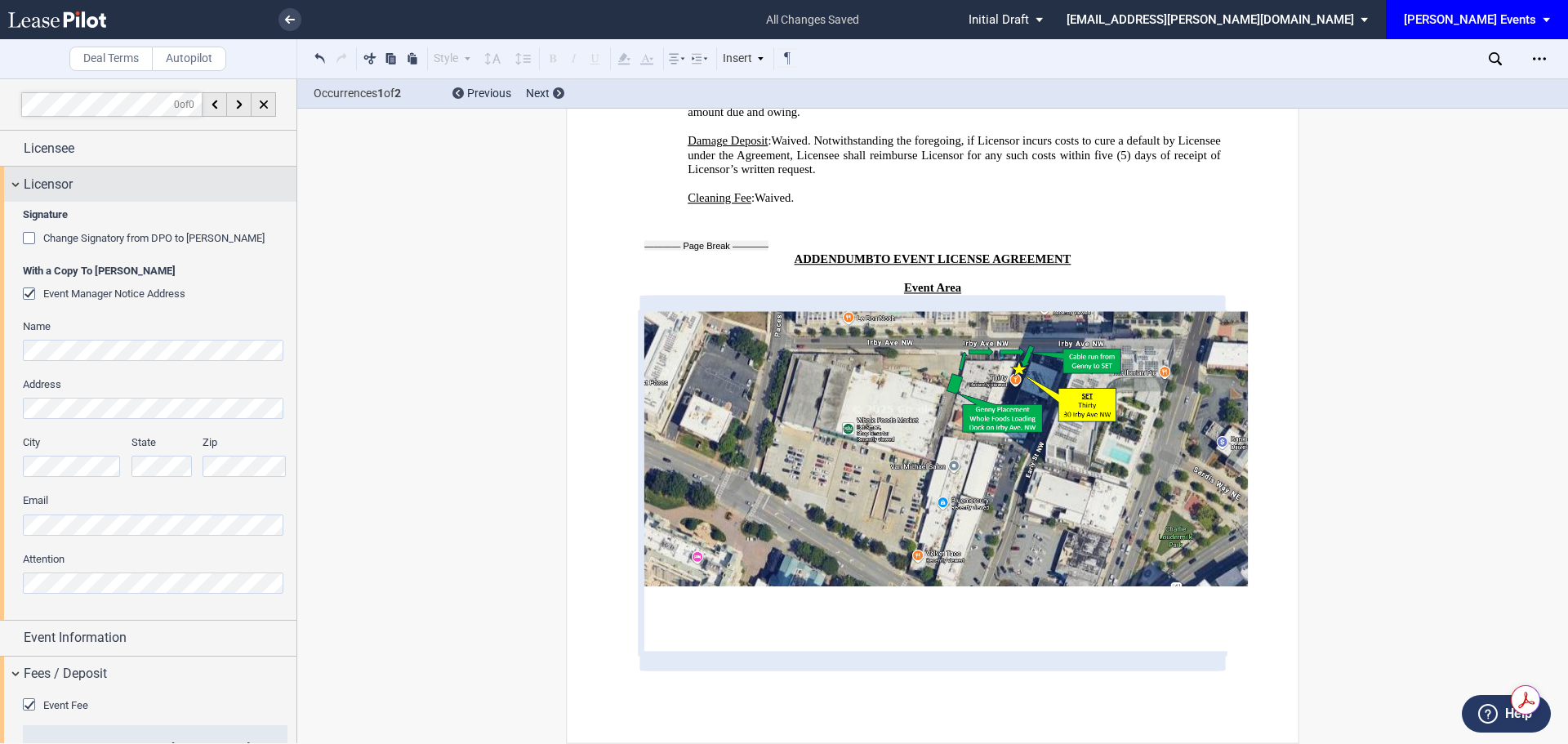
click at [54, 181] on span "Licensor" at bounding box center [47, 184] width 49 height 20
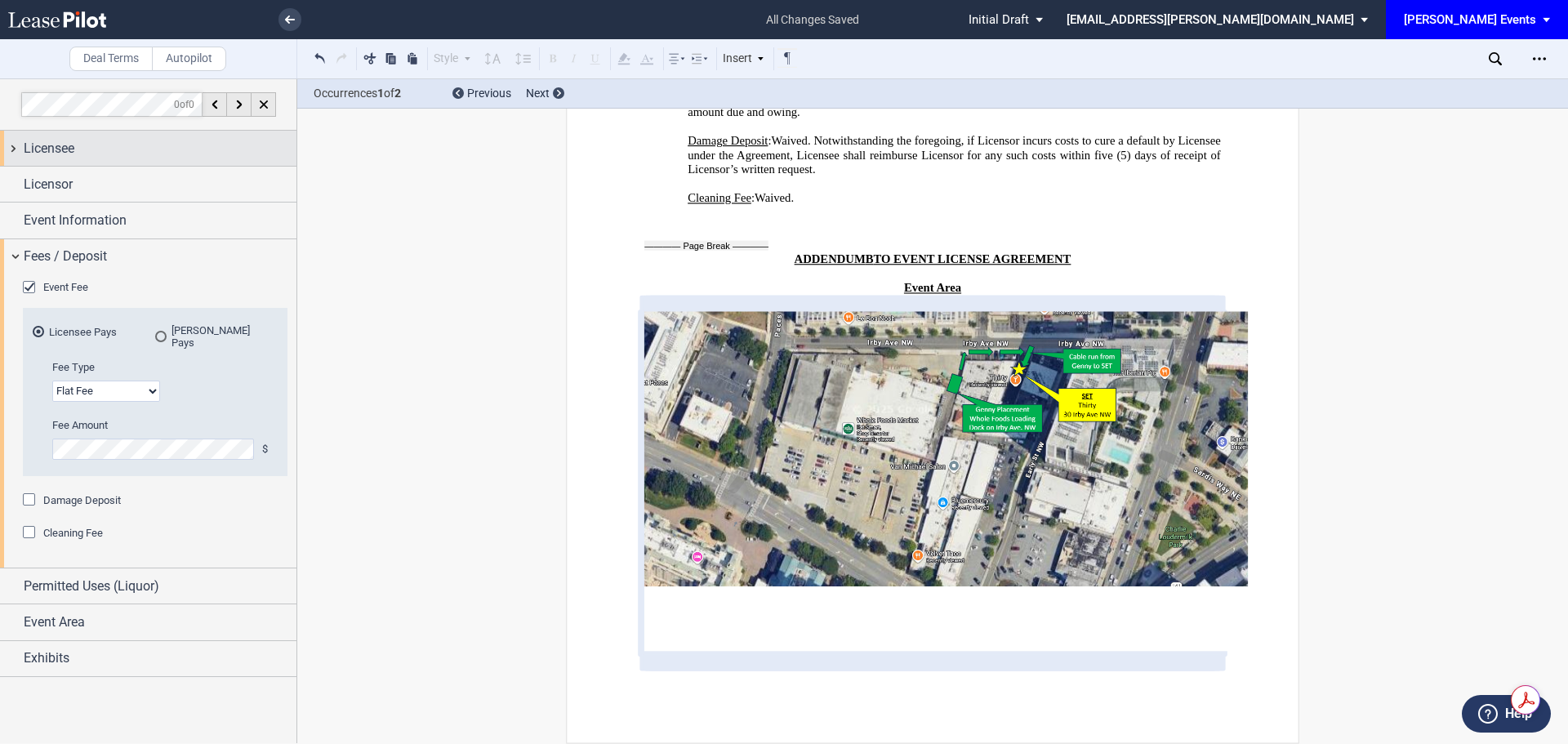
click at [83, 155] on div "Licensee" at bounding box center [159, 148] width 272 height 20
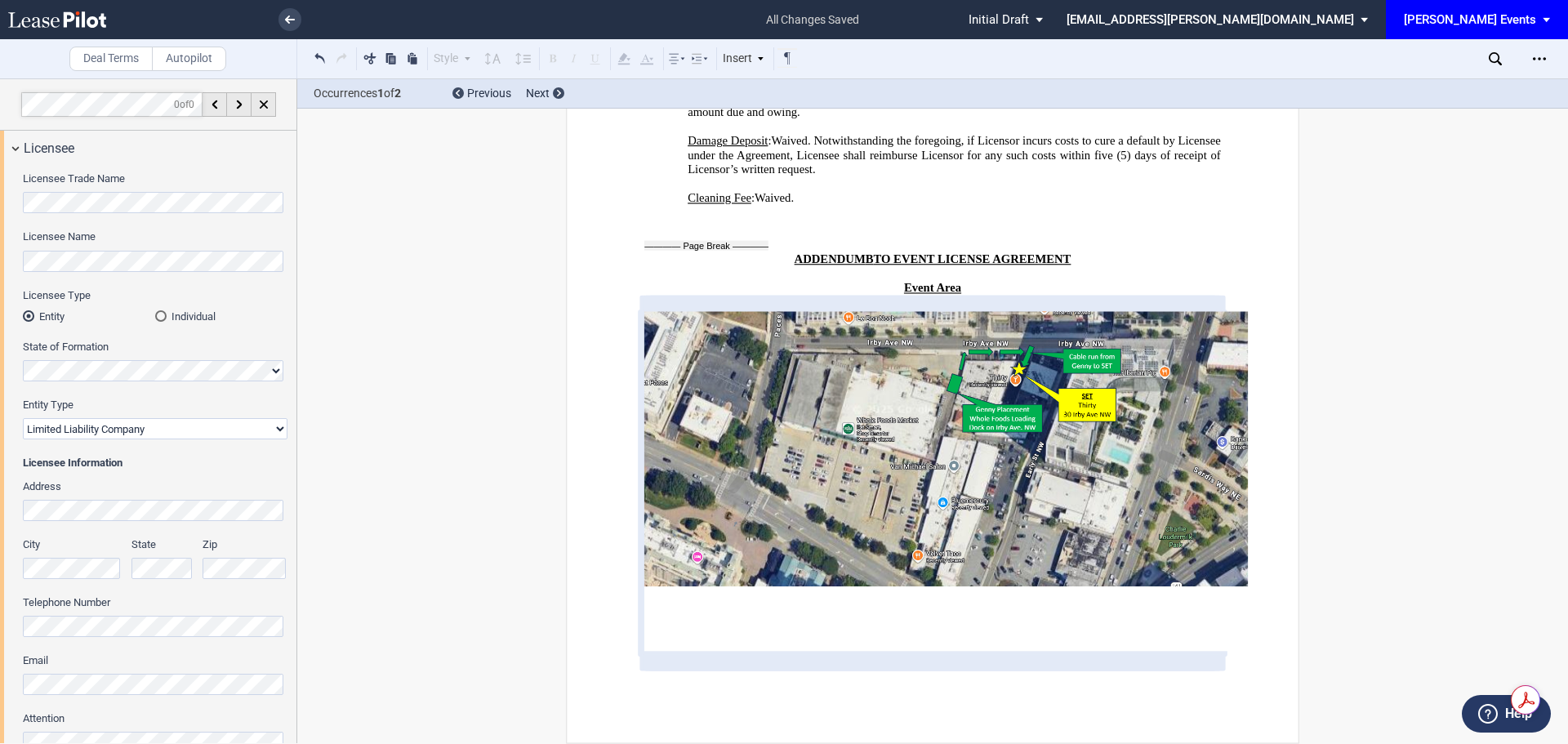
click at [17, 503] on div "Licensee Trade Name Licensee Name Licensee Type Entity Individual State of Form…" at bounding box center [148, 472] width 296 height 613
click at [16, 149] on div "Licensee" at bounding box center [148, 149] width 296 height 35
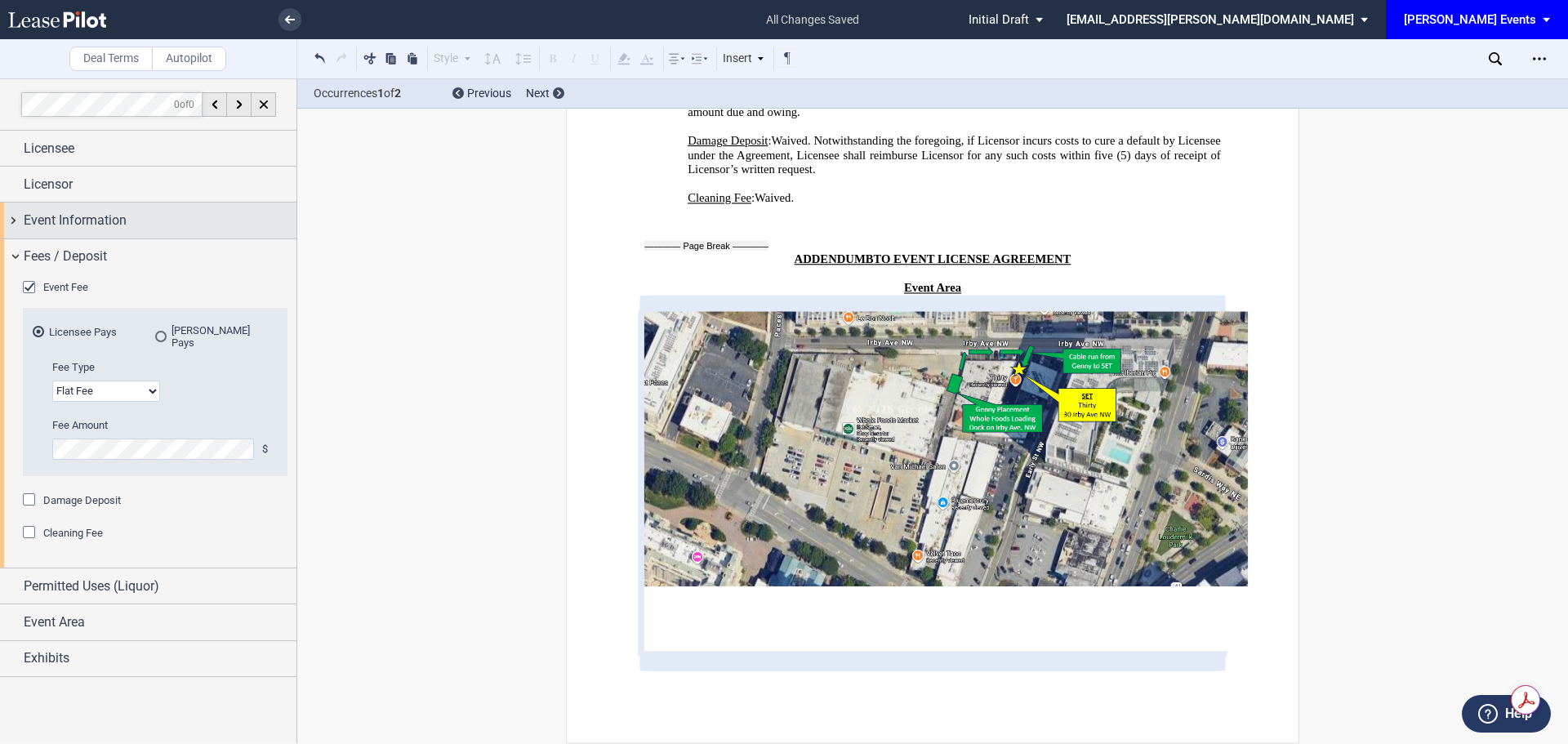
click at [25, 224] on span "Event Information" at bounding box center [74, 220] width 103 height 20
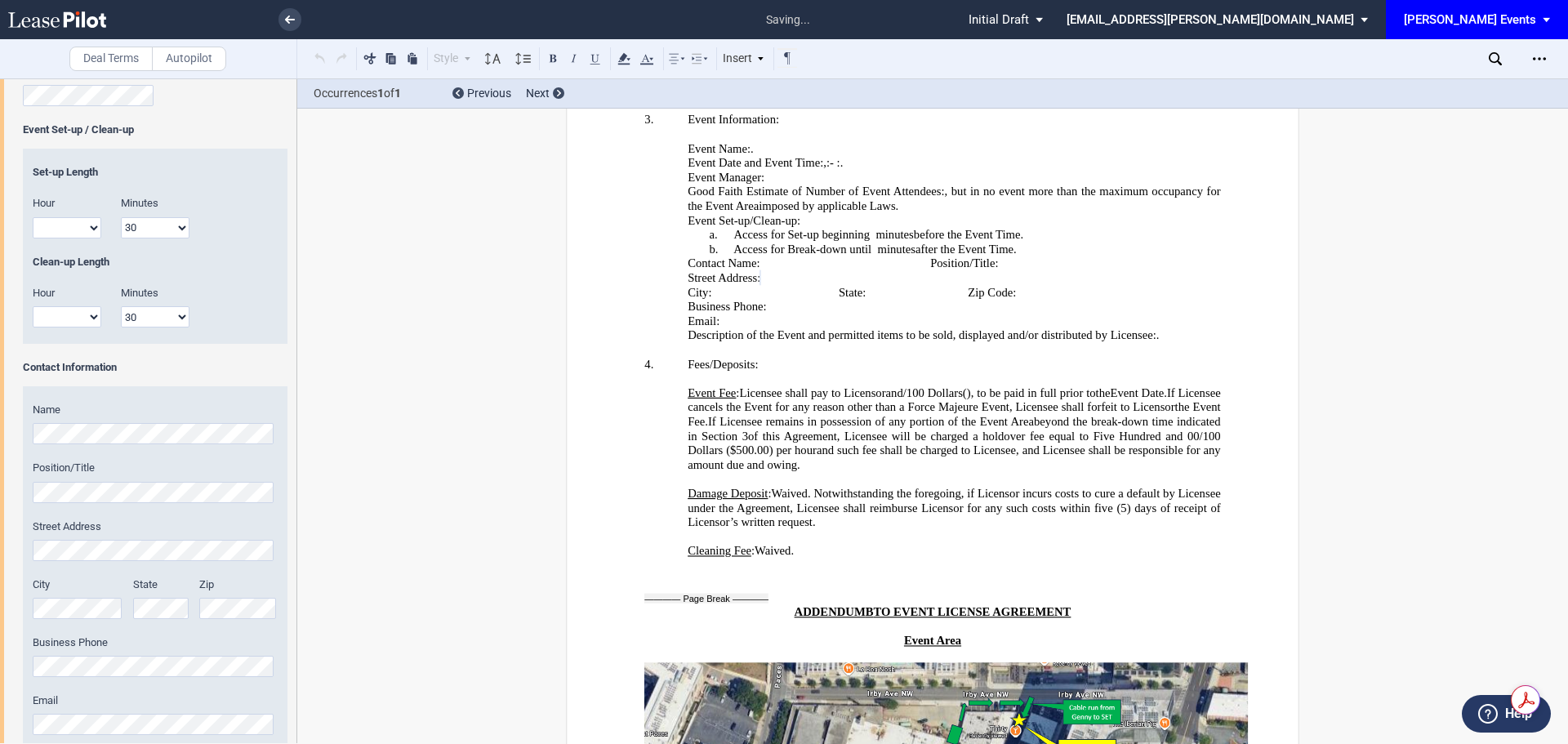
scroll to position [3106, 0]
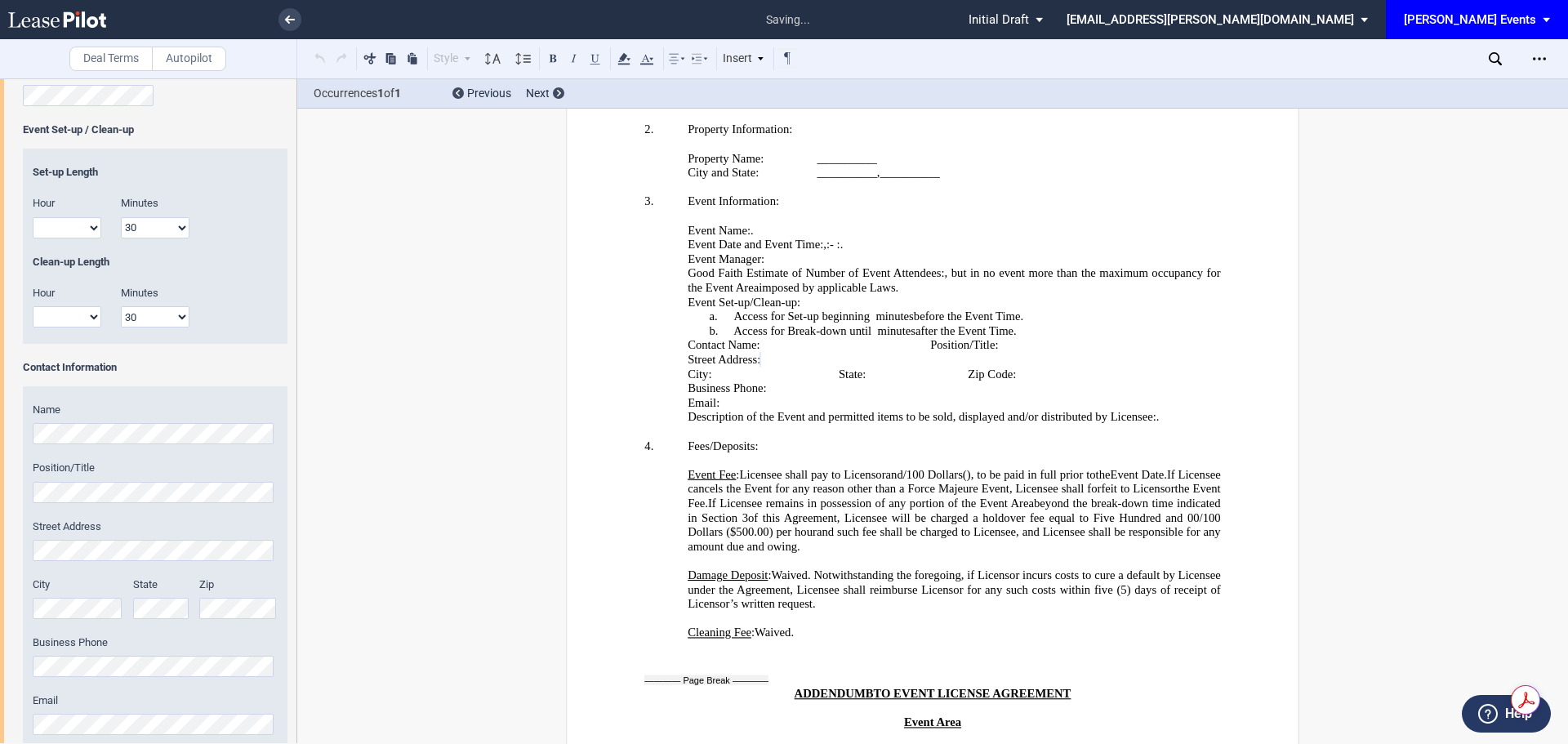
click at [140, 595] on div "State" at bounding box center [161, 597] width 57 height 42
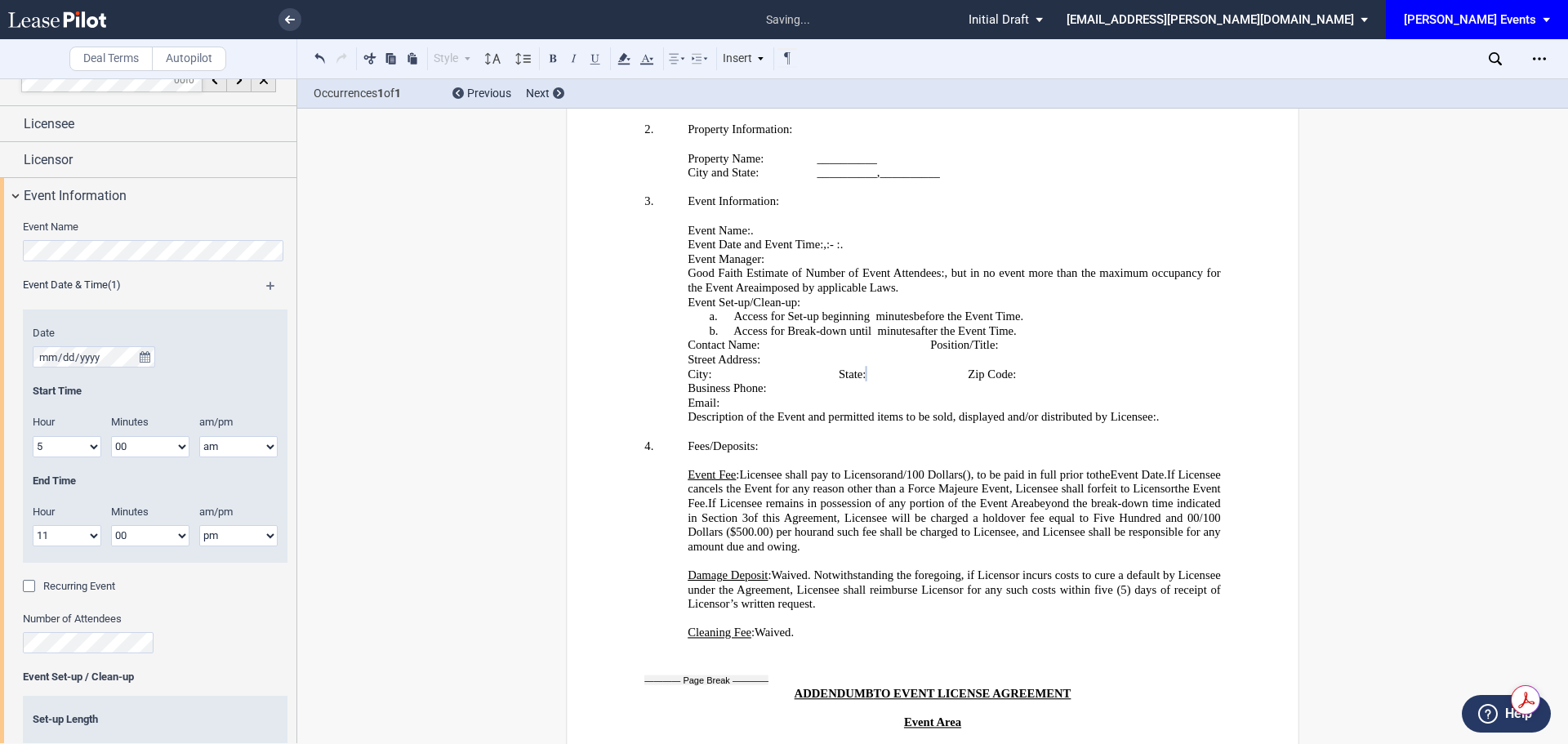
scroll to position [0, 0]
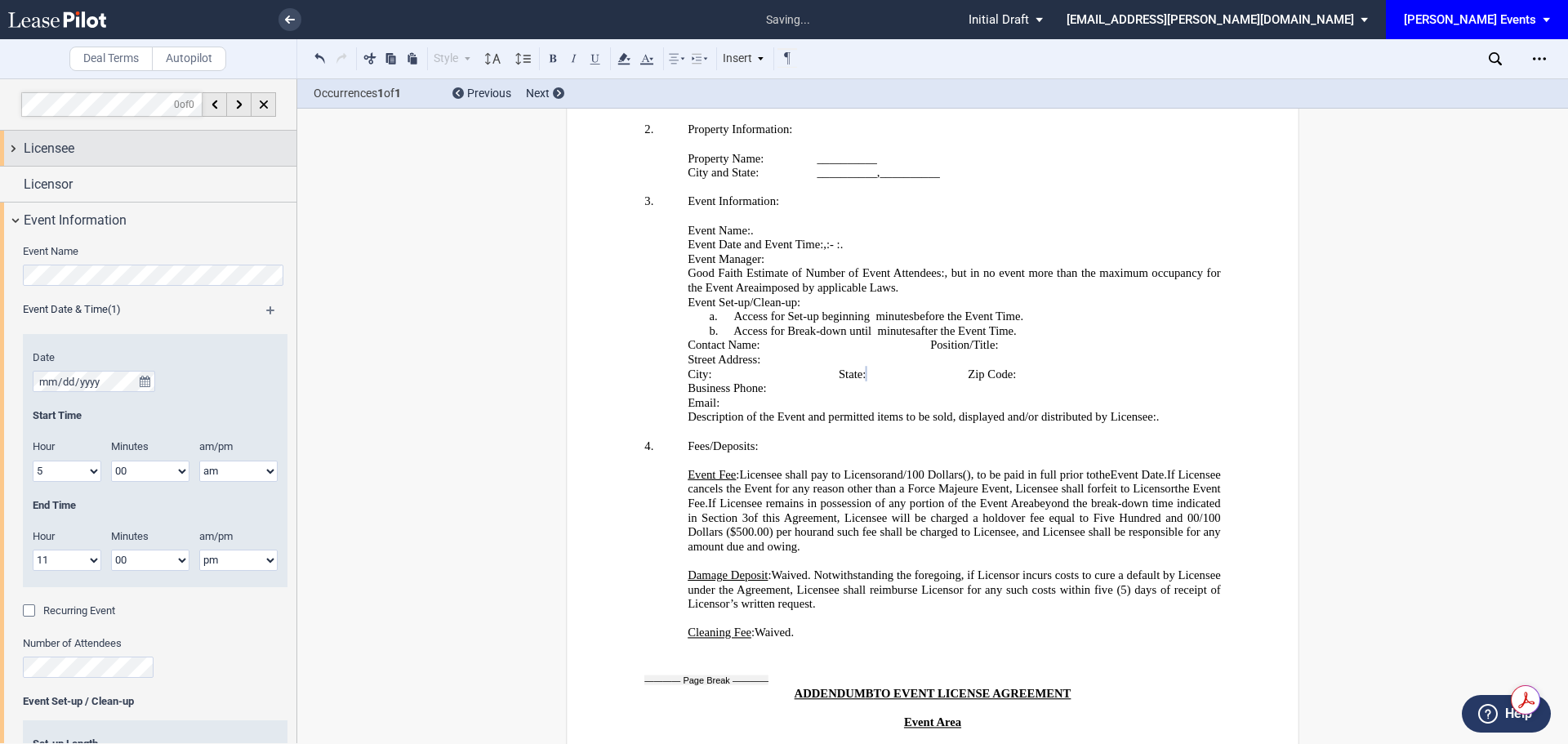
click at [101, 151] on div "Licensee" at bounding box center [159, 148] width 272 height 20
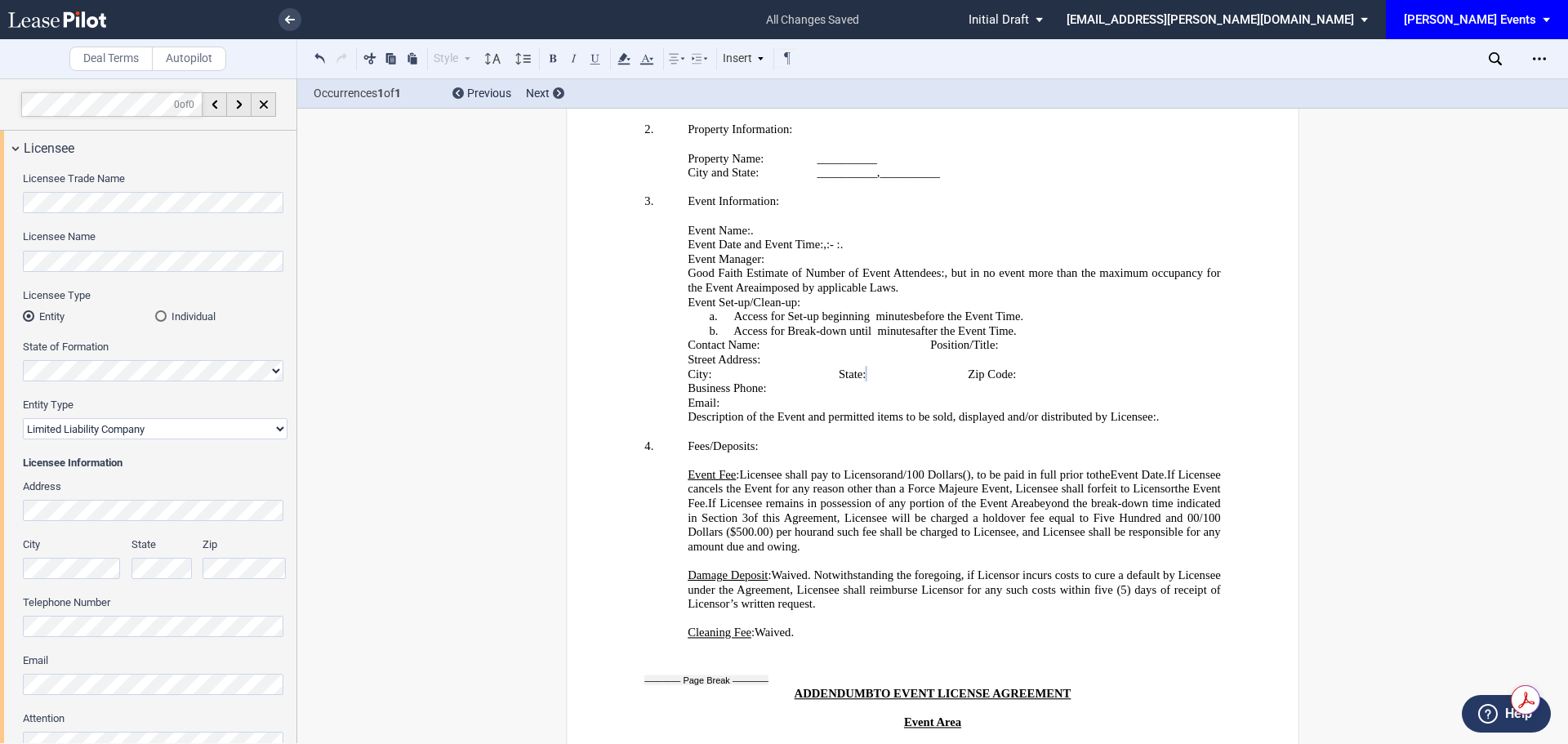
scroll to position [163, 0]
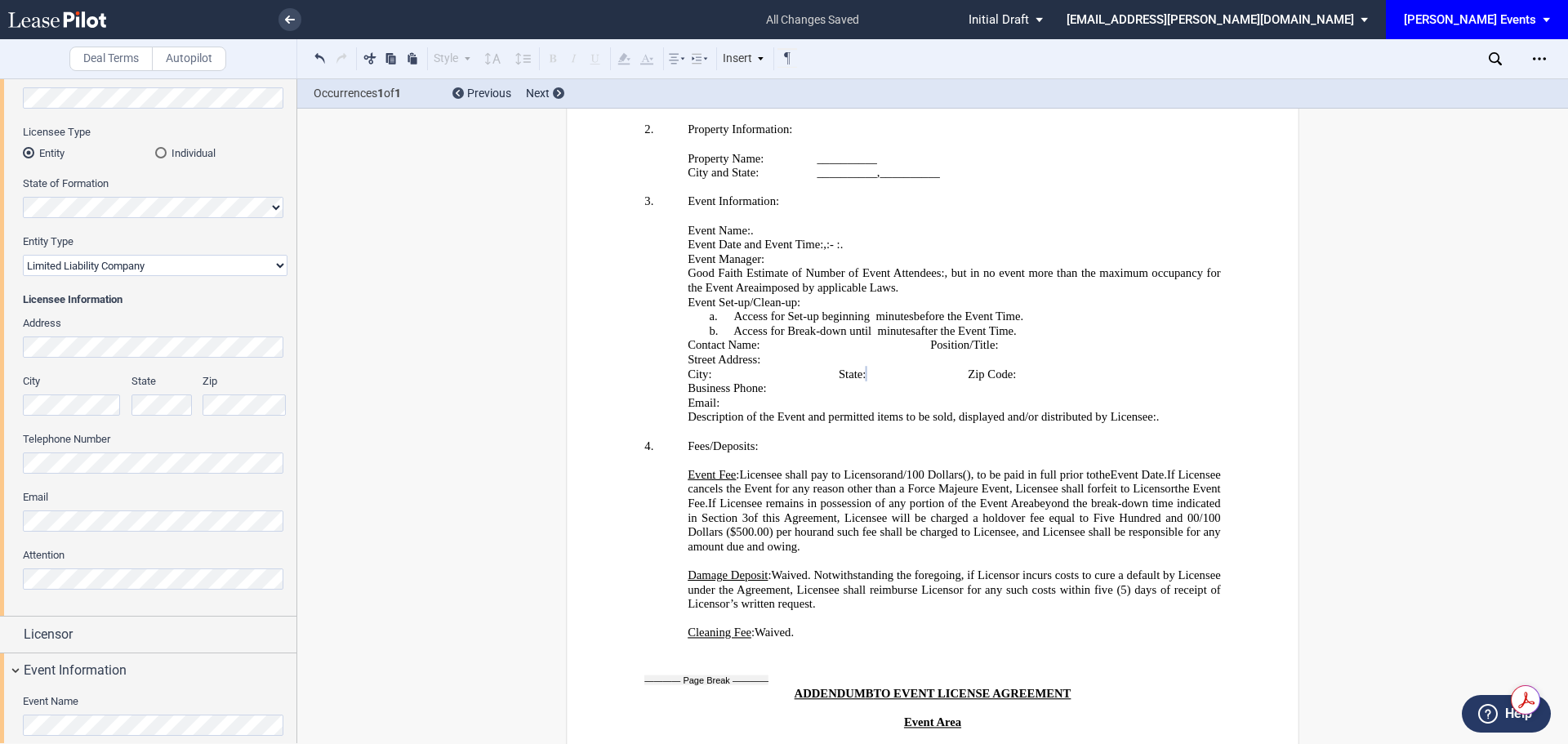
click at [178, 409] on div "City State Zip" at bounding box center [155, 402] width 284 height 58
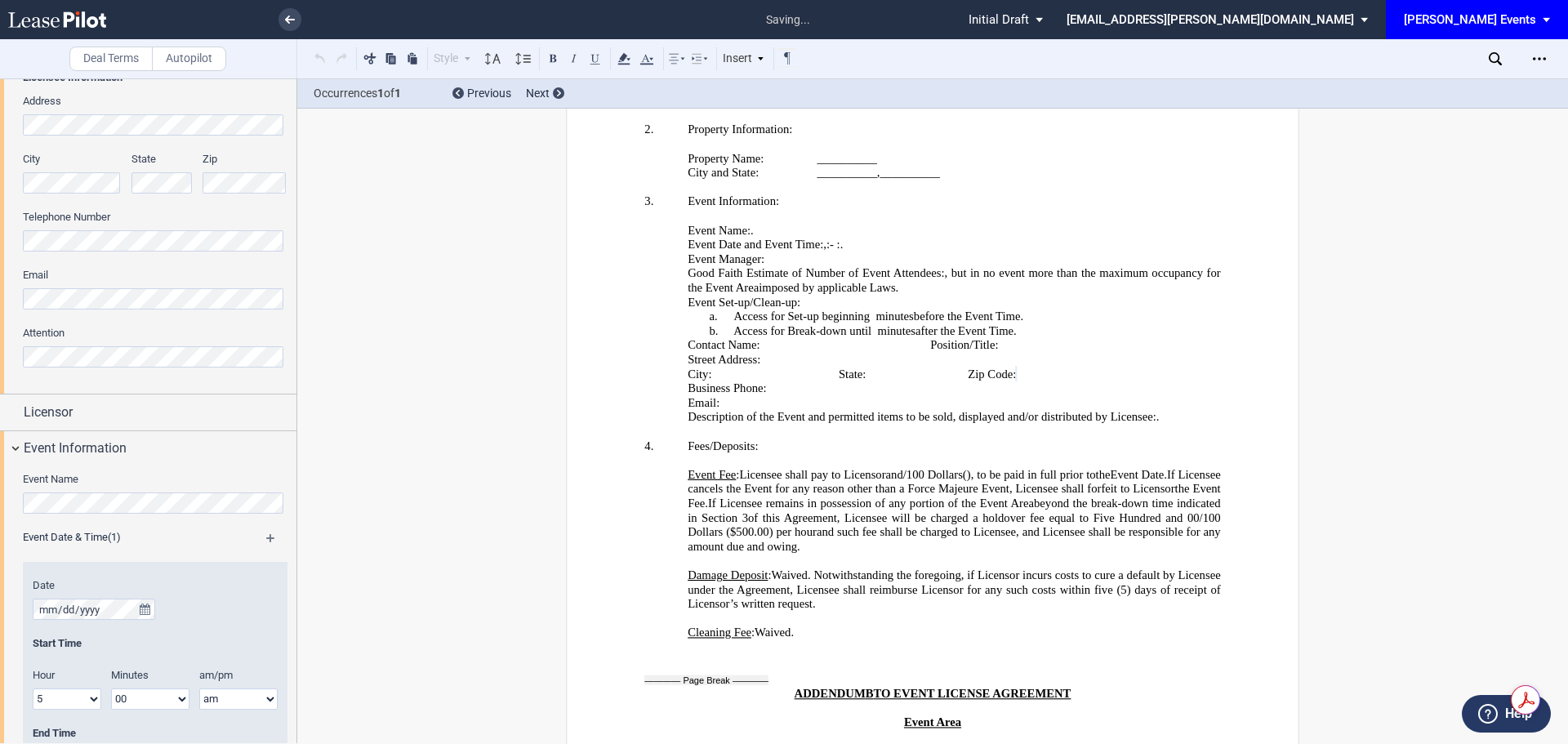
scroll to position [367, 0]
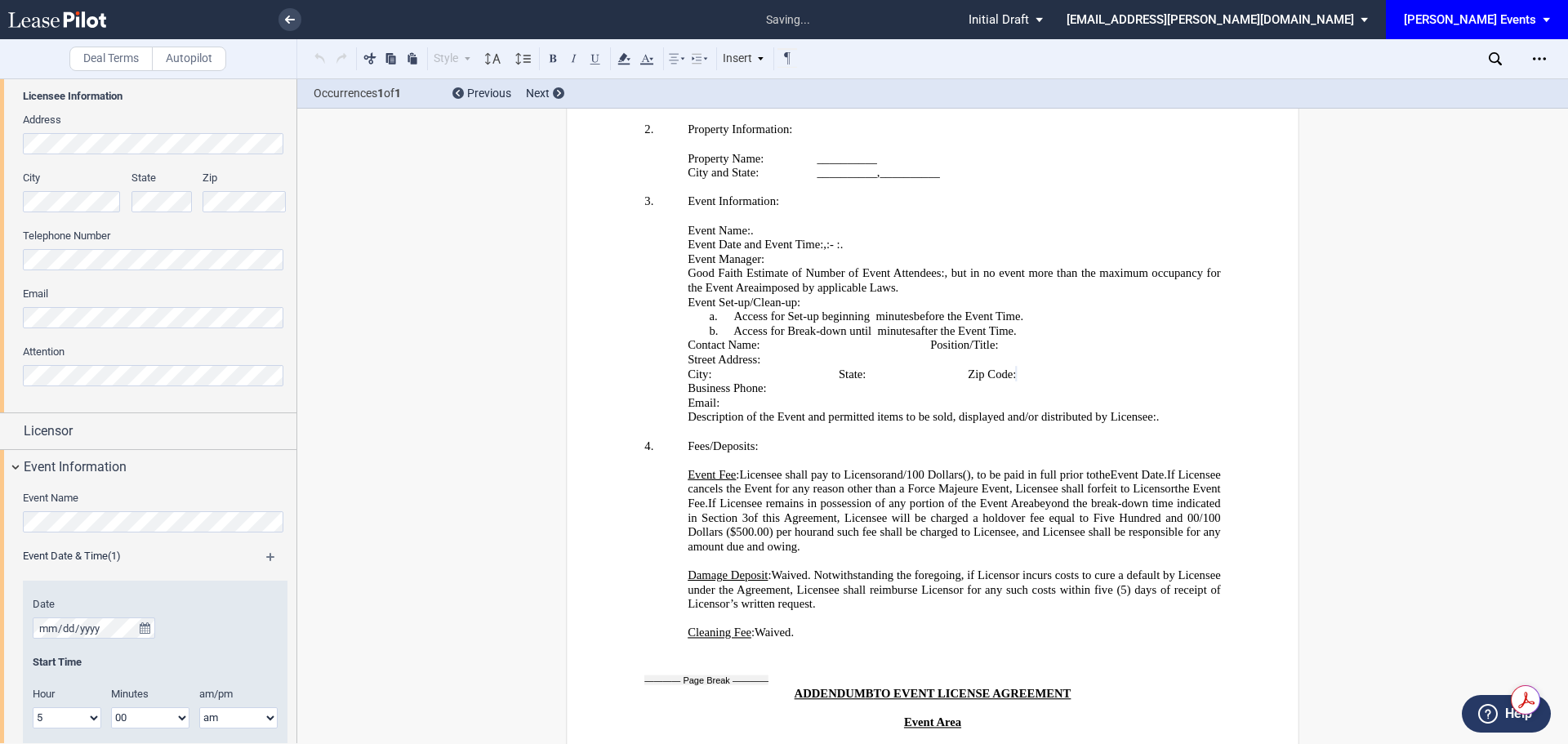
click at [0, 191] on html ".bocls-1{fill:#26354a;fill-rule:evenodd} Loading... × saving... Pending... Pend…" at bounding box center [784, 372] width 1568 height 744
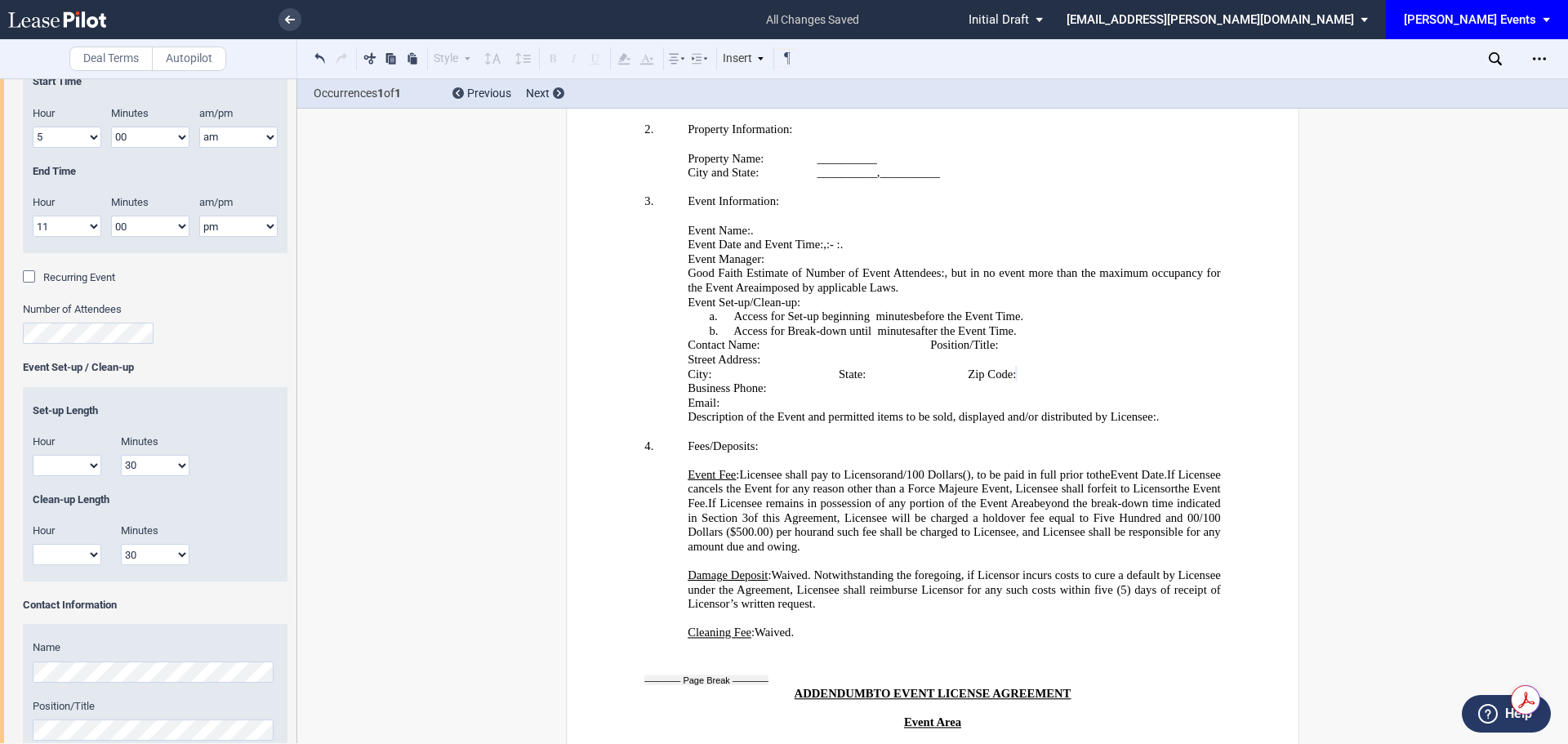
scroll to position [1101, 0]
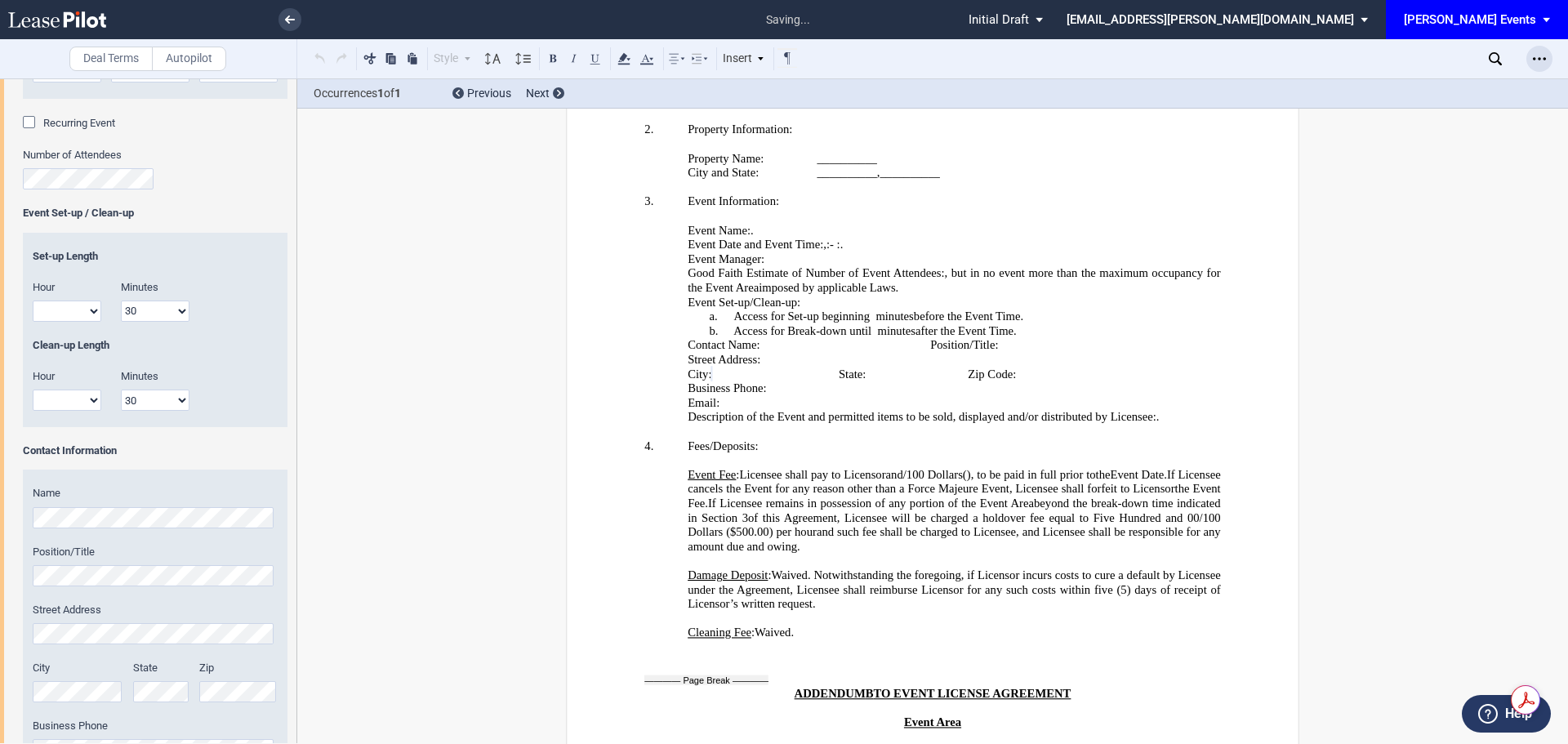
click at [1537, 58] on icon "Open Lease options menu" at bounding box center [1539, 59] width 13 height 13
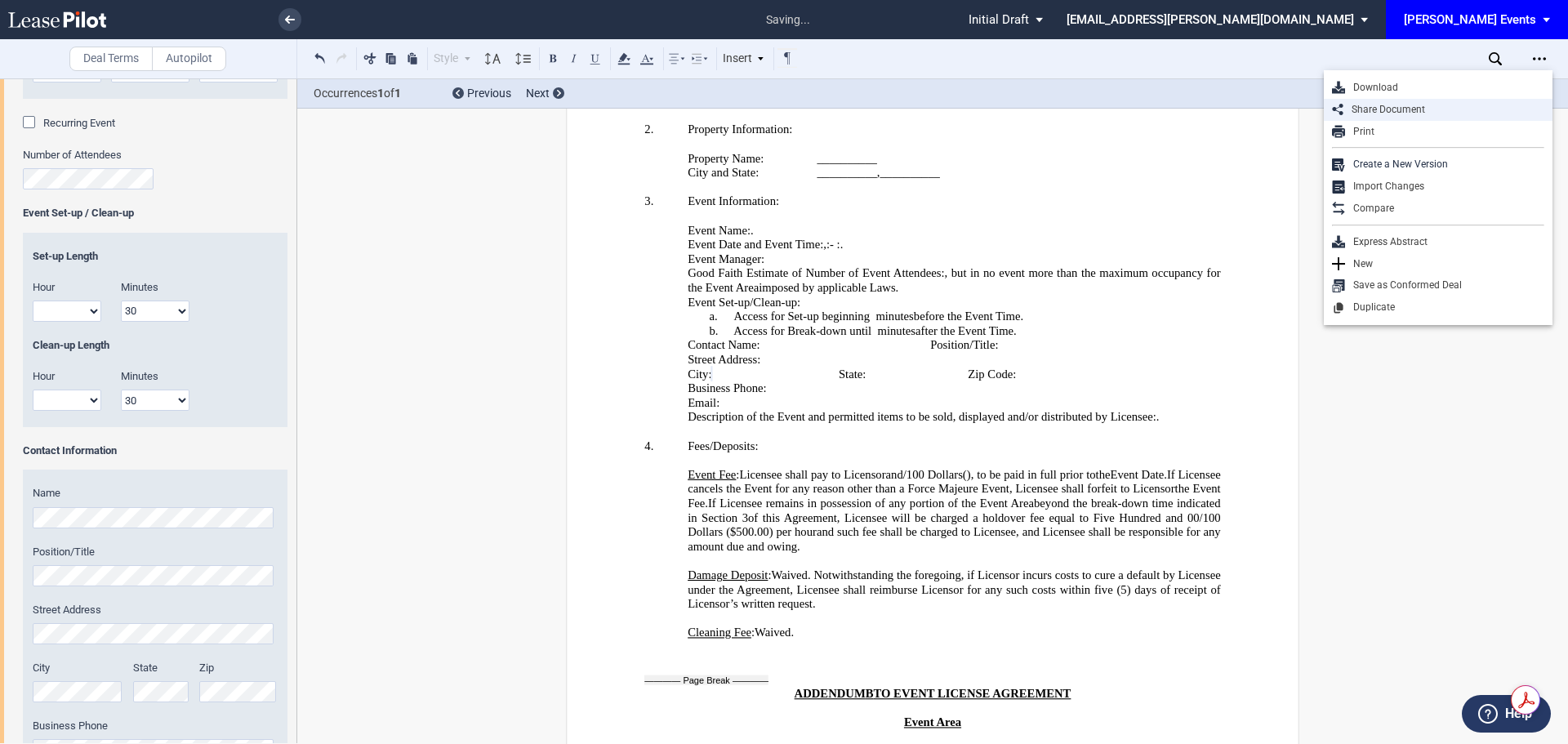
click at [1430, 112] on div "Share Document" at bounding box center [1443, 110] width 201 height 14
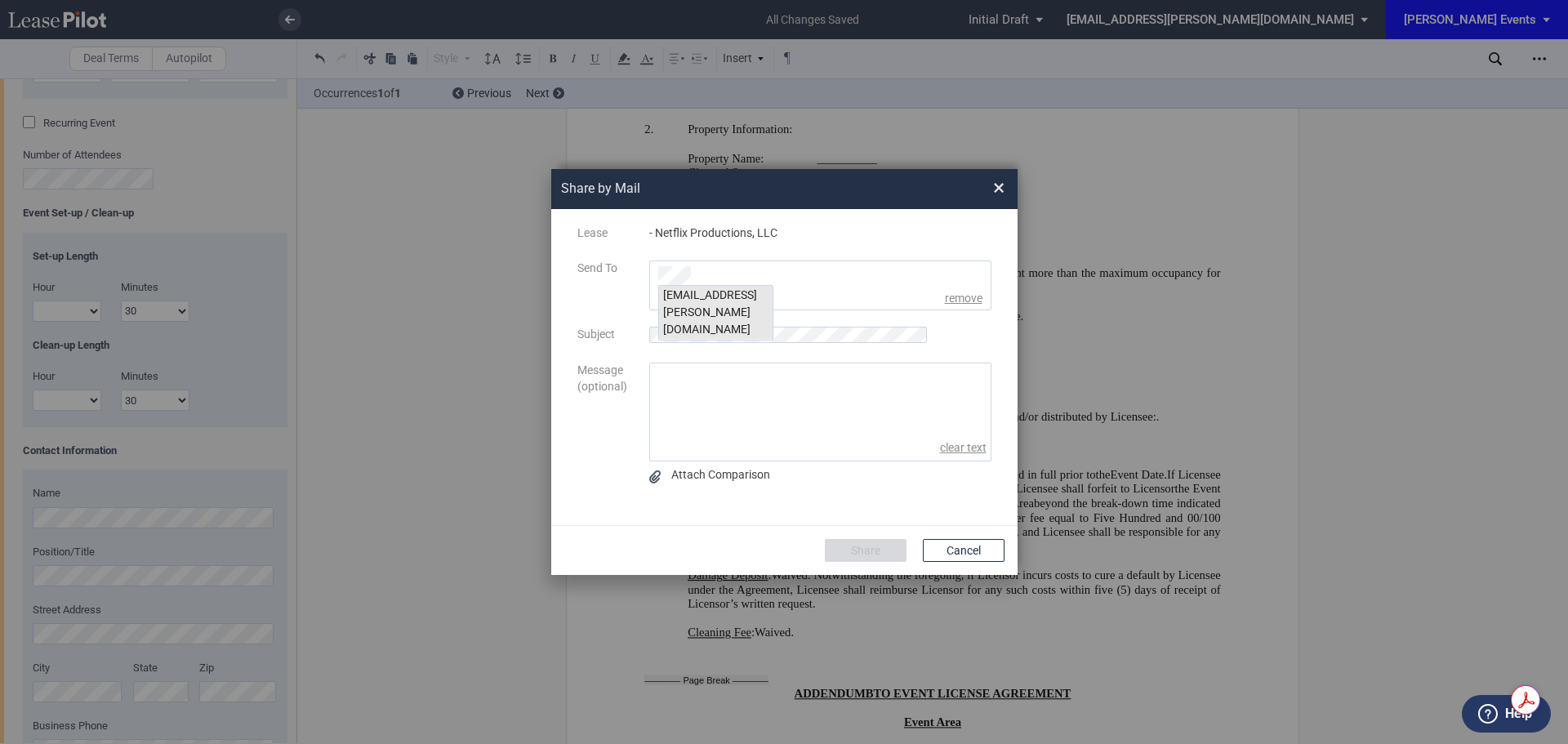
click at [731, 293] on div "[EMAIL_ADDRESS][PERSON_NAME][DOMAIN_NAME]" at bounding box center [716, 313] width 113 height 54
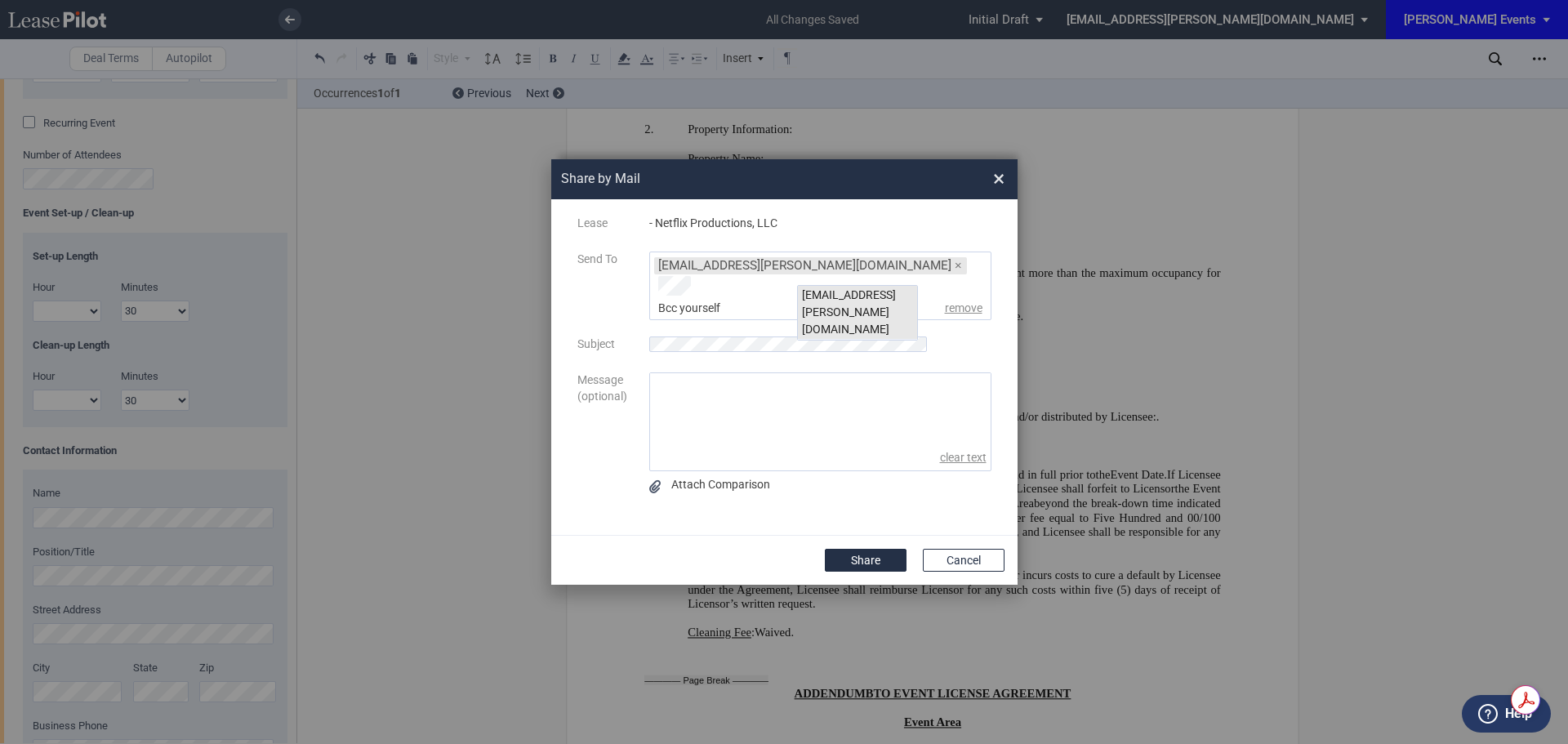
click at [865, 293] on div "[EMAIL_ADDRESS][PERSON_NAME][DOMAIN_NAME]" at bounding box center [857, 313] width 119 height 54
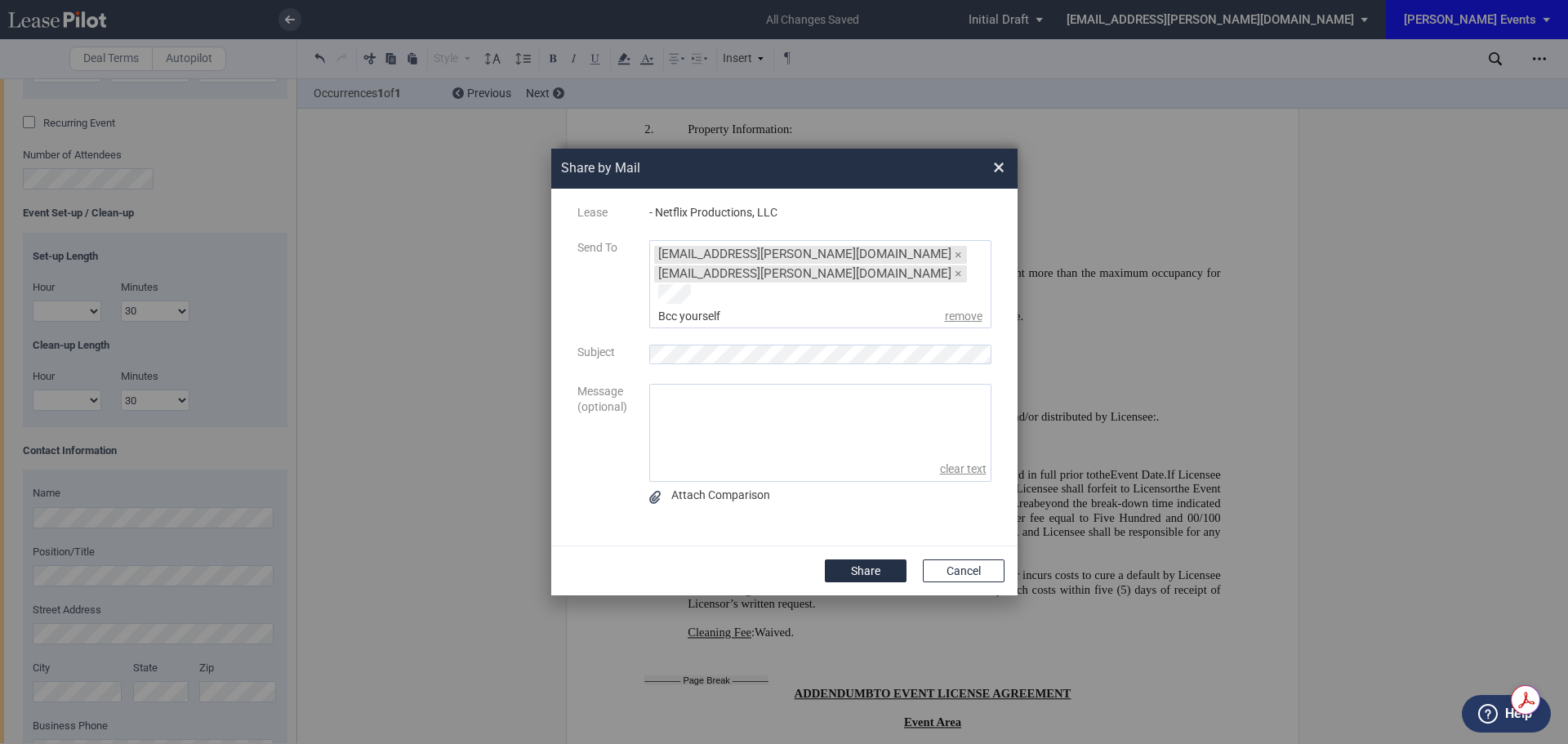
click at [690, 394] on textarea "message" at bounding box center [820, 421] width 340 height 72
click at [678, 427] on textarea "Hi [PERSON_NAME], I hope ypou are well. Can you please review when you get a ch…" at bounding box center [820, 421] width 340 height 72
type textarea "Hi [PERSON_NAME], I hope ypou are well. Can you please review when you get a ch…"
click at [841, 562] on button "Share" at bounding box center [865, 570] width 82 height 23
